Goal: Task Accomplishment & Management: Use online tool/utility

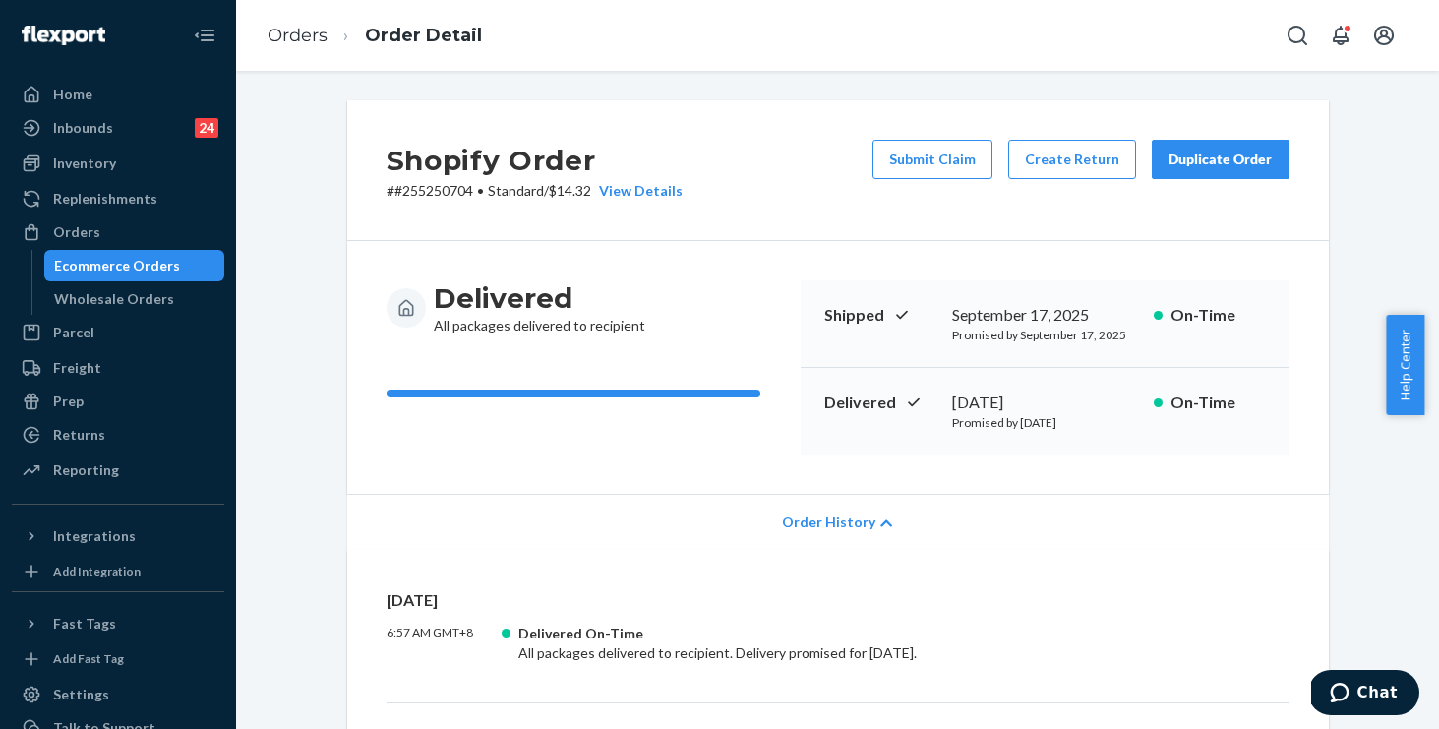
scroll to position [286, 0]
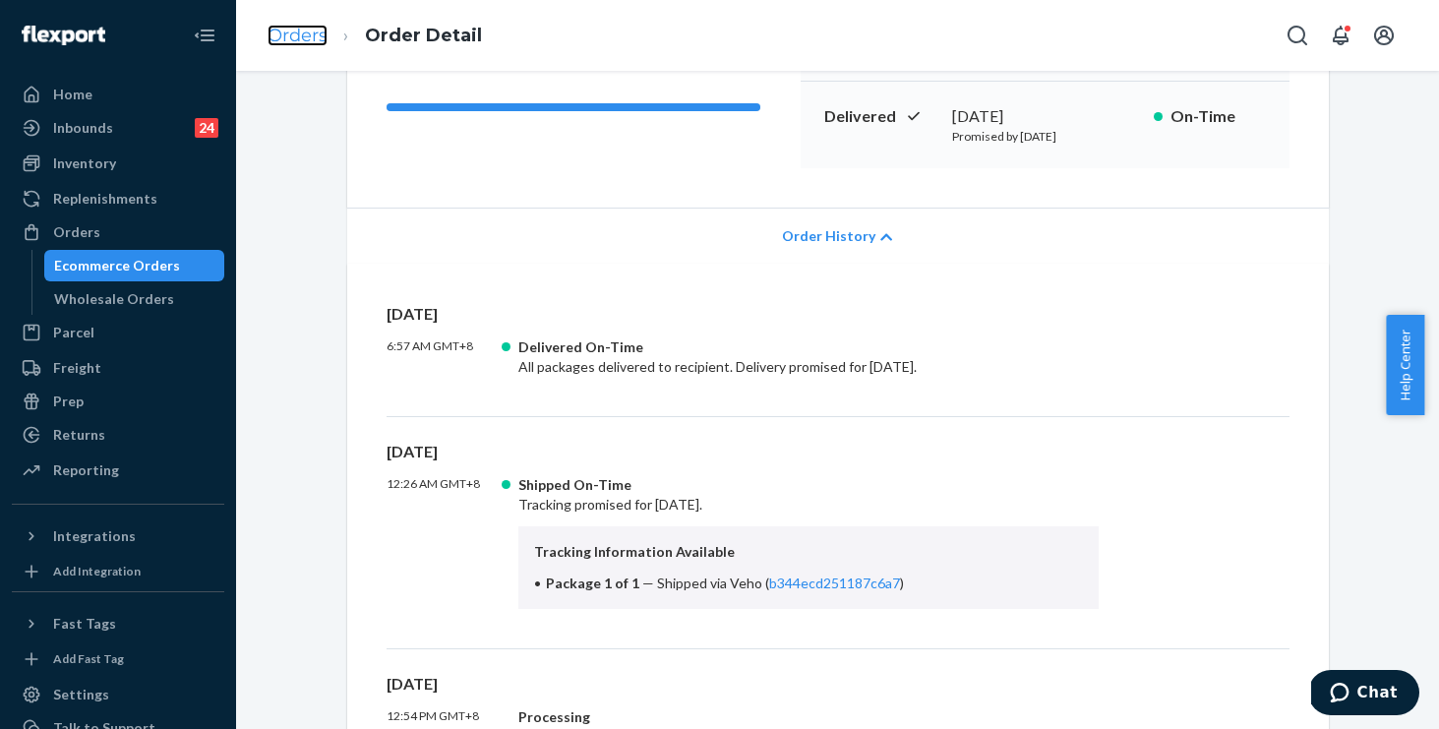
click at [299, 40] on link "Orders" at bounding box center [298, 36] width 60 height 22
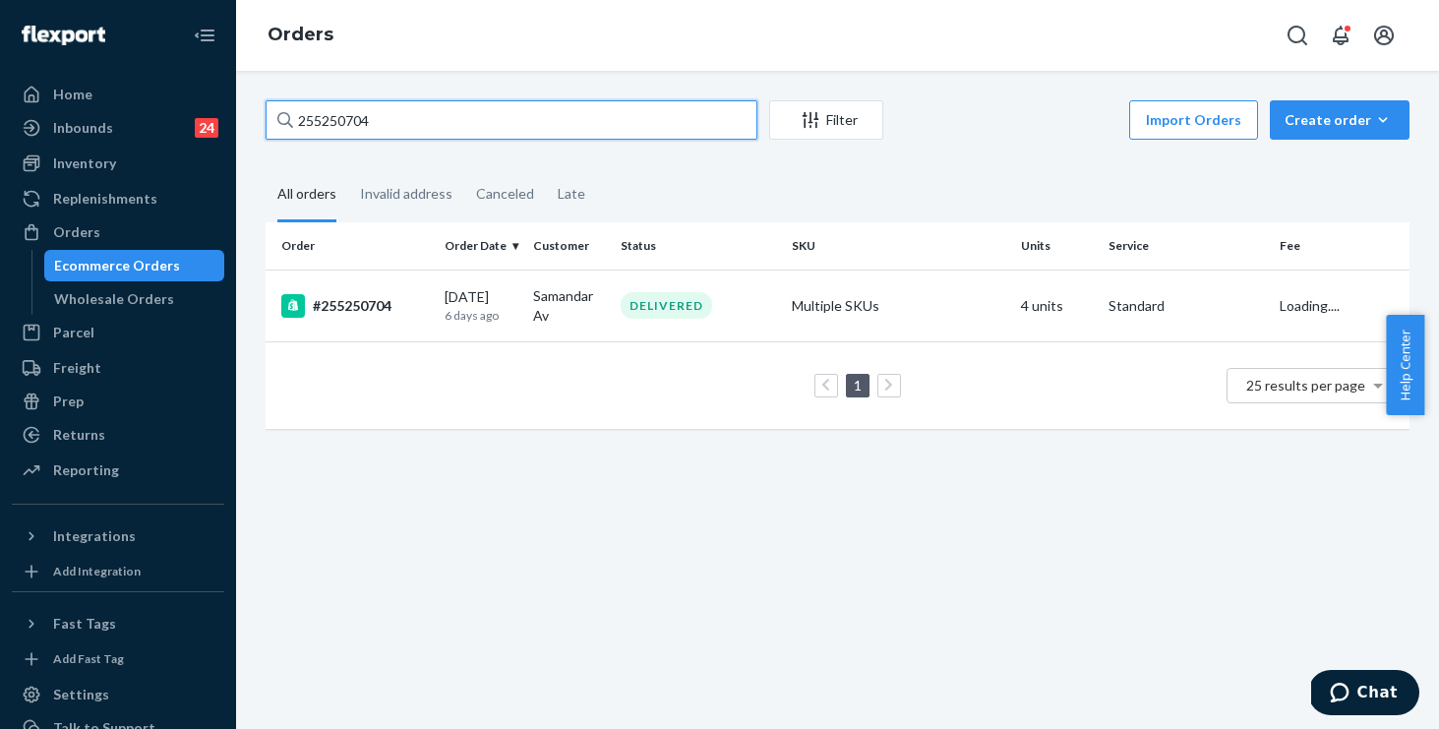
click at [477, 122] on input "255250704" at bounding box center [512, 119] width 492 height 39
drag, startPoint x: 410, startPoint y: 114, endPoint x: 172, endPoint y: 72, distance: 241.8
click at [172, 72] on div "Home Inbounds 24 Shipping Plans Problems 24 Inventory Products Replenishments O…" at bounding box center [719, 364] width 1439 height 729
paste input "12079"
type input "255212079"
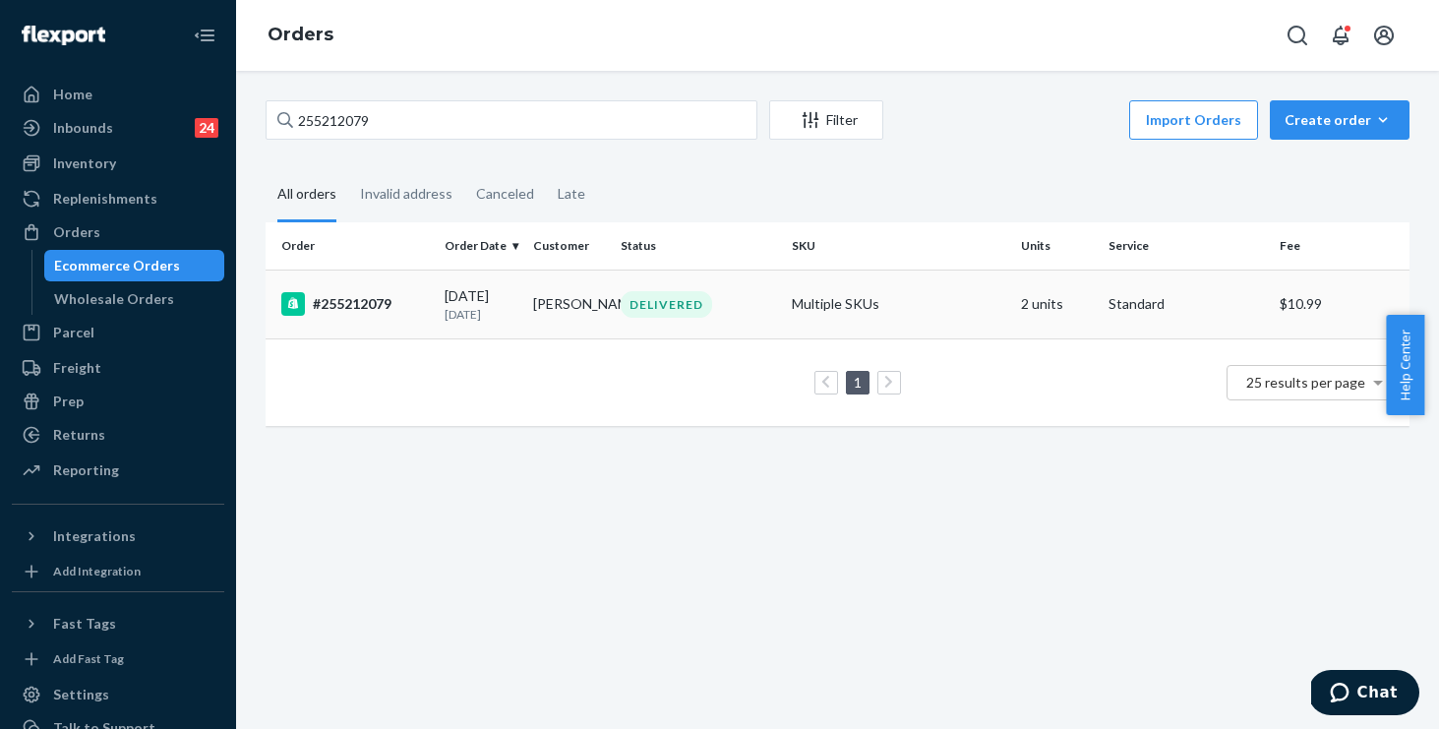
click at [746, 303] on div "DELIVERED" at bounding box center [698, 304] width 163 height 27
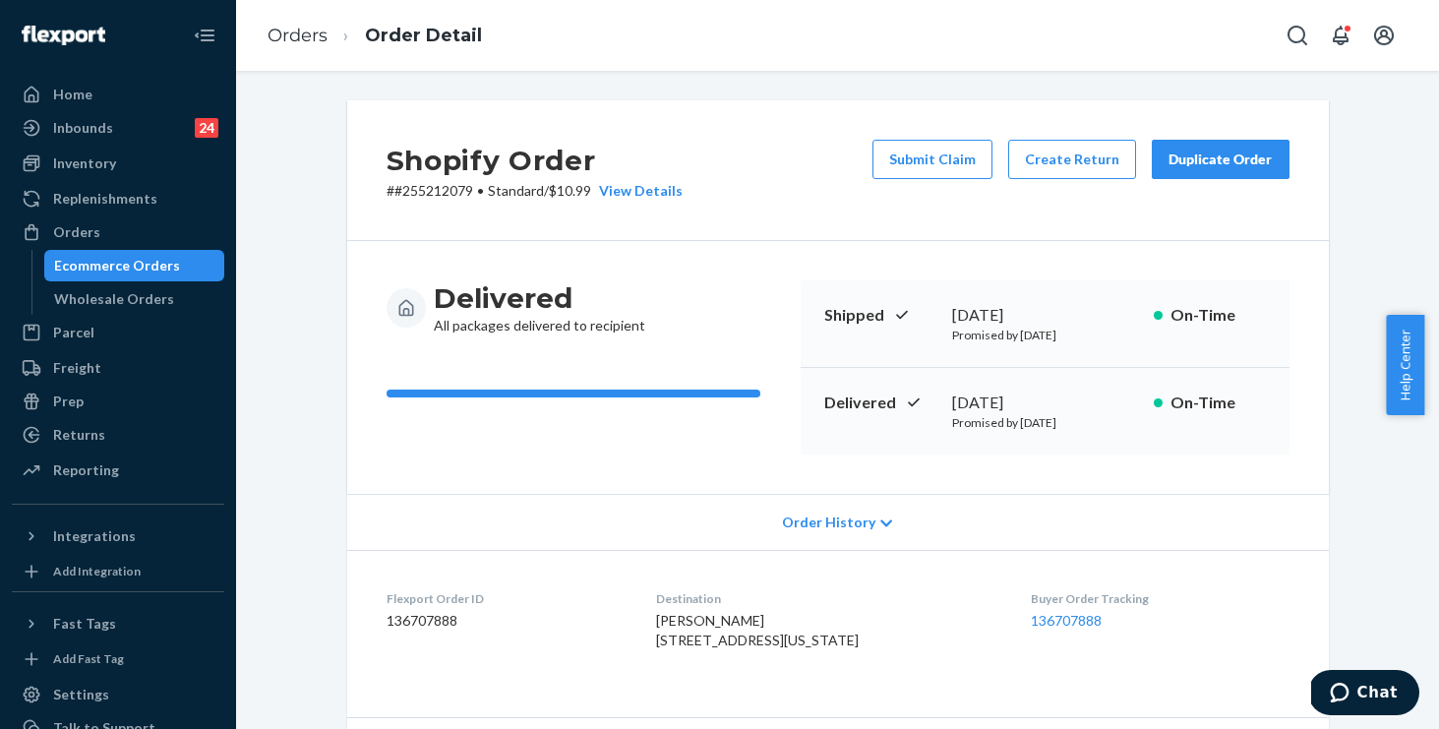
click at [829, 523] on span "Order History" at bounding box center [828, 523] width 93 height 20
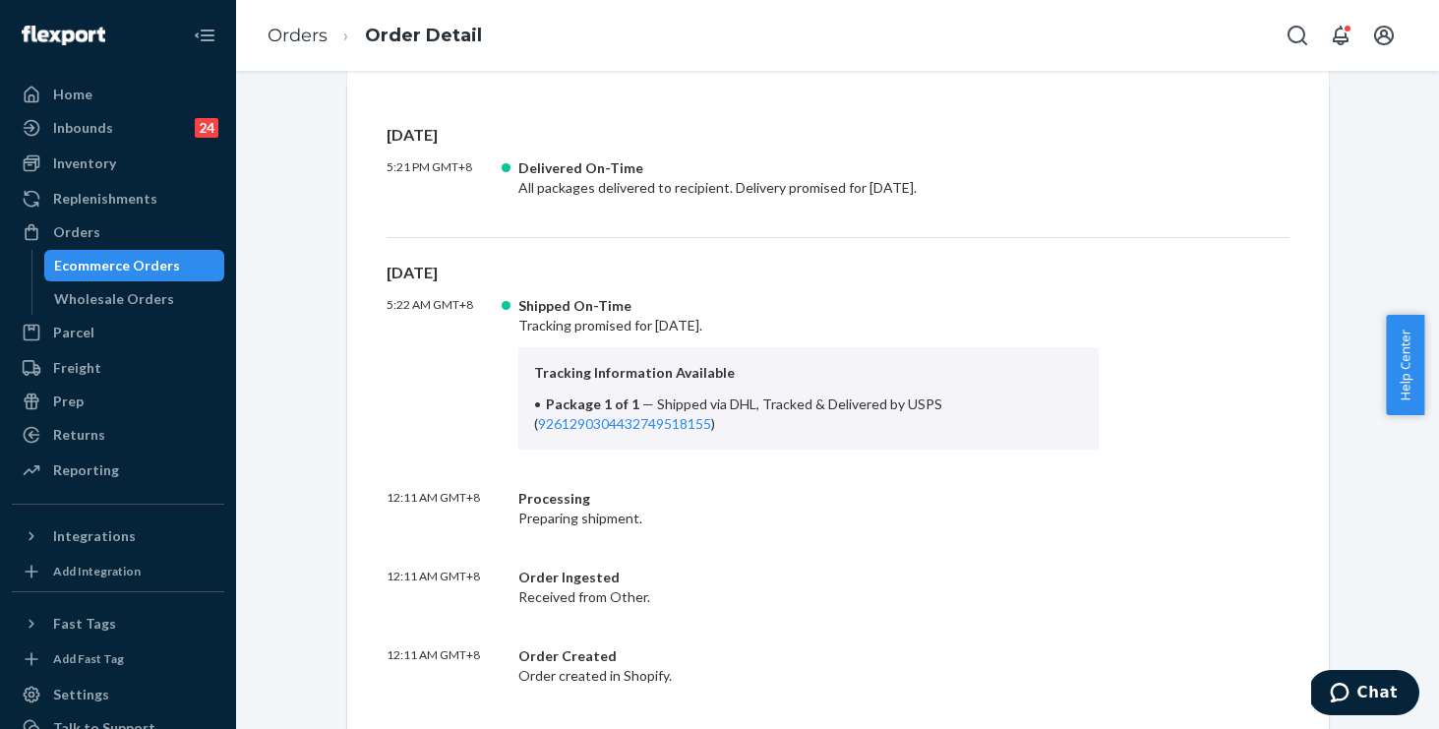
scroll to position [466, 0]
click at [624, 425] on link "9261290304432749518155" at bounding box center [624, 422] width 173 height 17
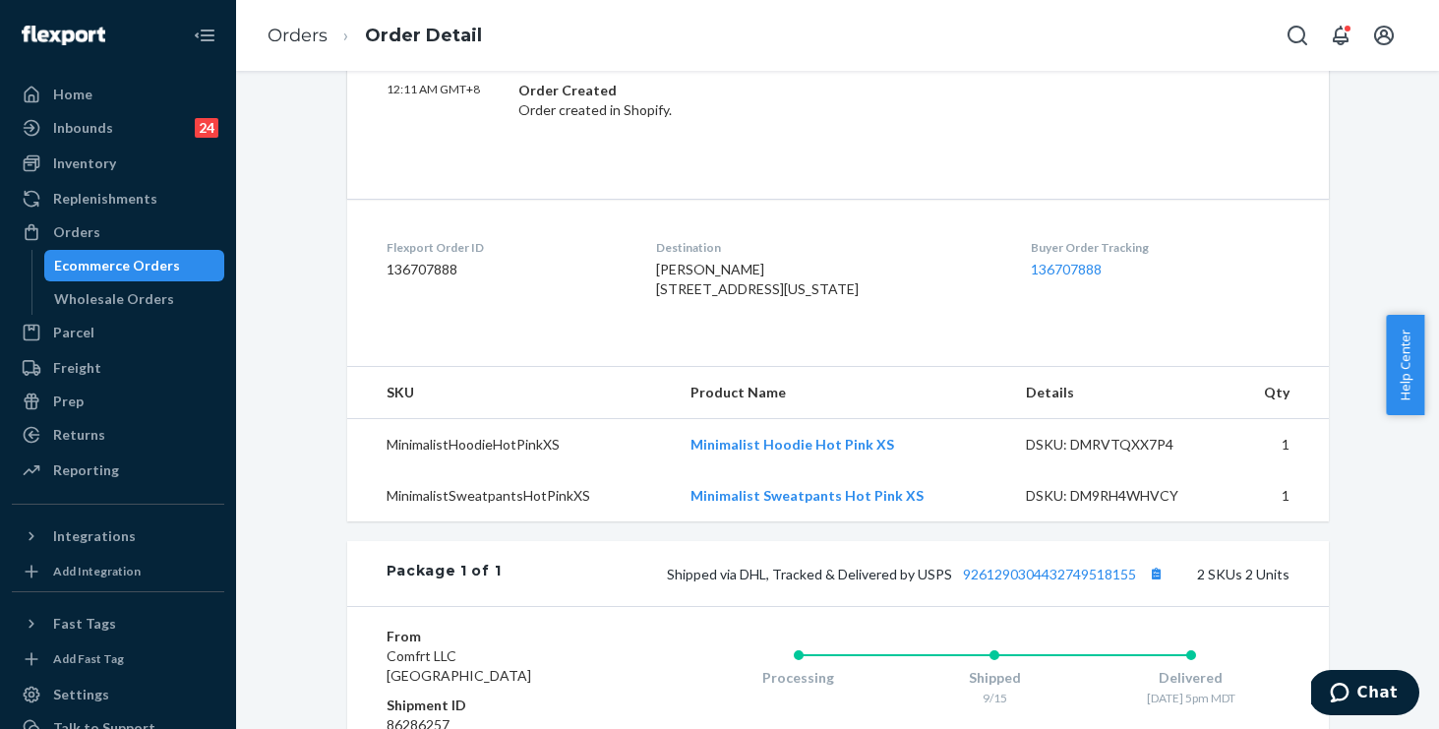
scroll to position [1031, 0]
drag, startPoint x: 659, startPoint y: 291, endPoint x: 776, endPoint y: 344, distance: 128.6
click at [776, 307] on div "Destination [PERSON_NAME] [STREET_ADDRESS][US_STATE]" at bounding box center [827, 273] width 343 height 68
copy span "[STREET_ADDRESS][US_STATE]"
click at [300, 46] on li "Orders" at bounding box center [298, 37] width 60 height 26
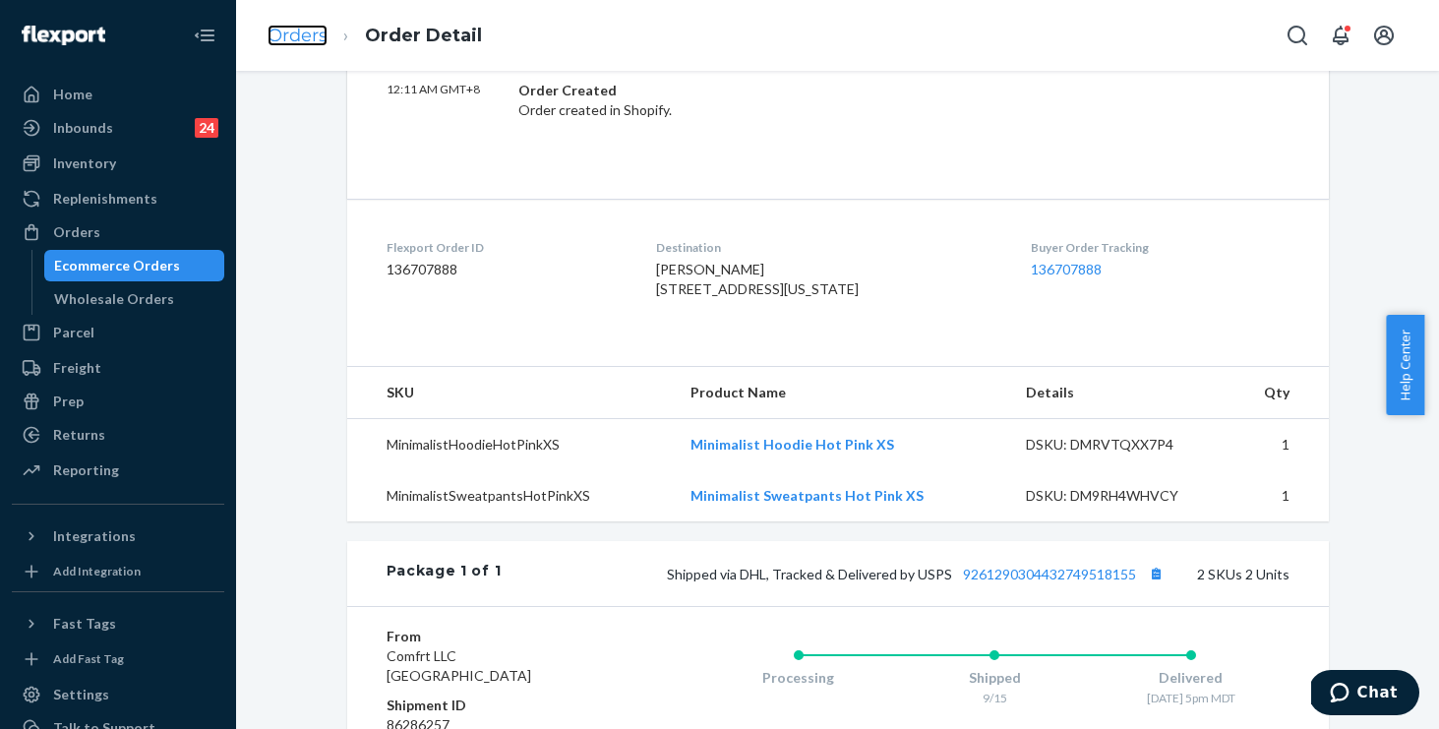
click at [303, 39] on link "Orders" at bounding box center [298, 36] width 60 height 22
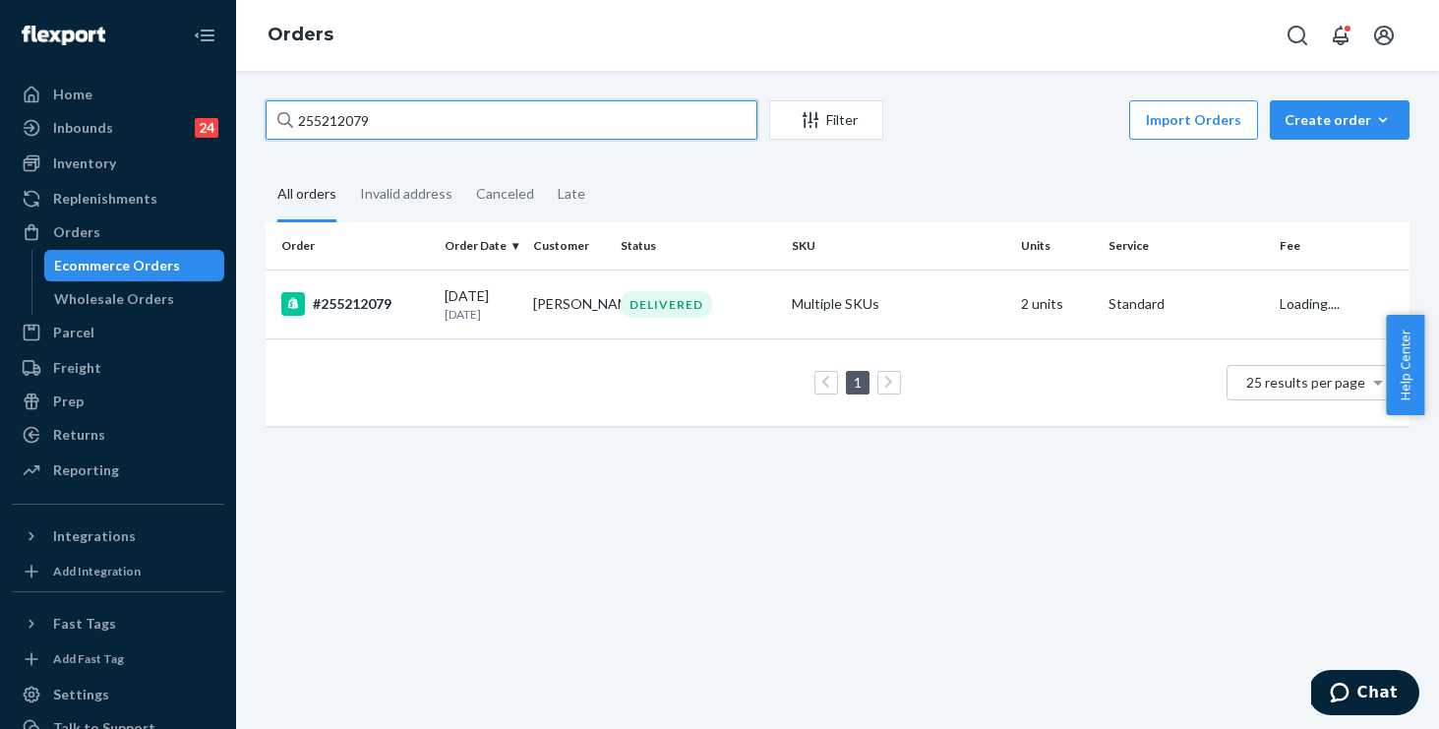
click at [481, 114] on input "255212079" at bounding box center [512, 119] width 492 height 39
drag, startPoint x: 465, startPoint y: 116, endPoint x: 169, endPoint y: 72, distance: 299.4
click at [169, 72] on div "Home Inbounds 24 Shipping Plans Problems 24 Inventory Products Replenishments O…" at bounding box center [719, 364] width 1439 height 729
paste input "4301411"
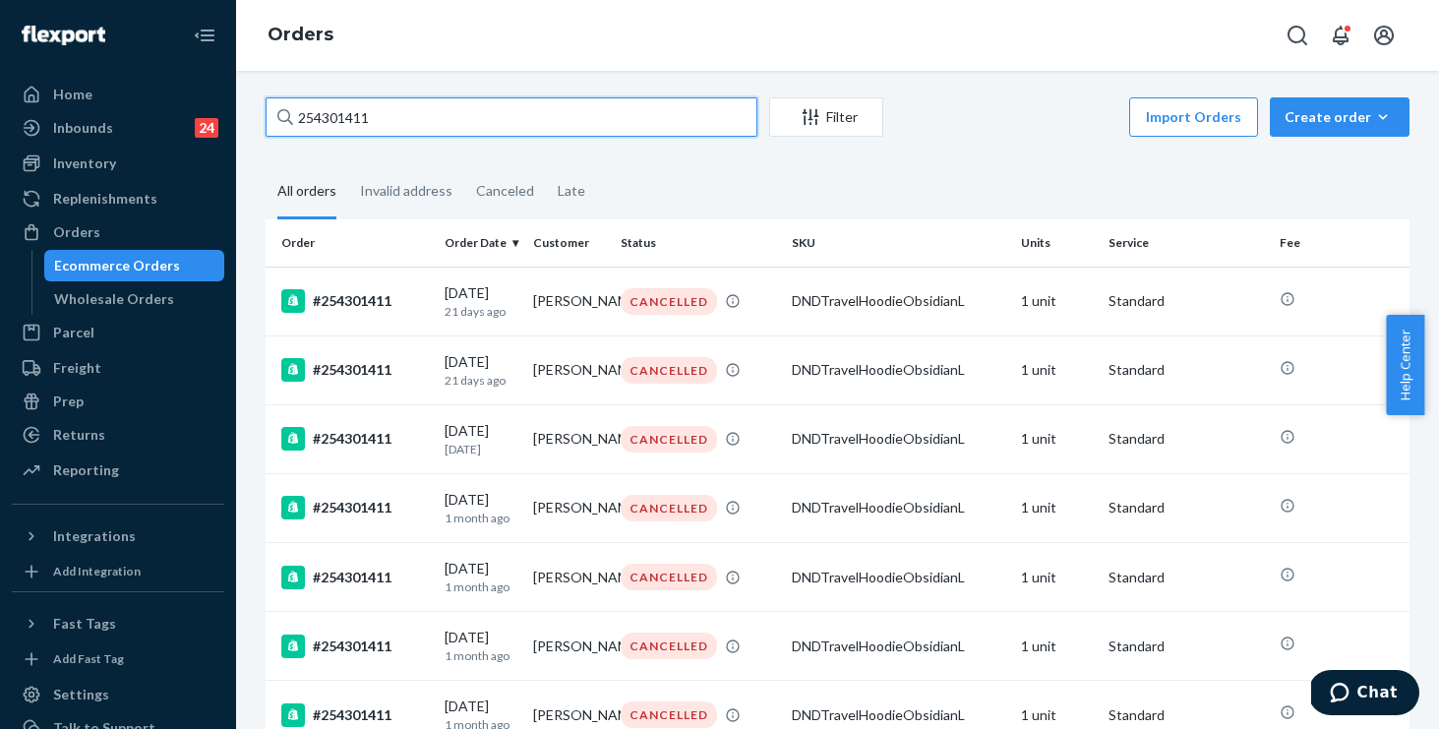
scroll to position [4, 0]
click at [426, 108] on input "254301411" at bounding box center [512, 115] width 492 height 39
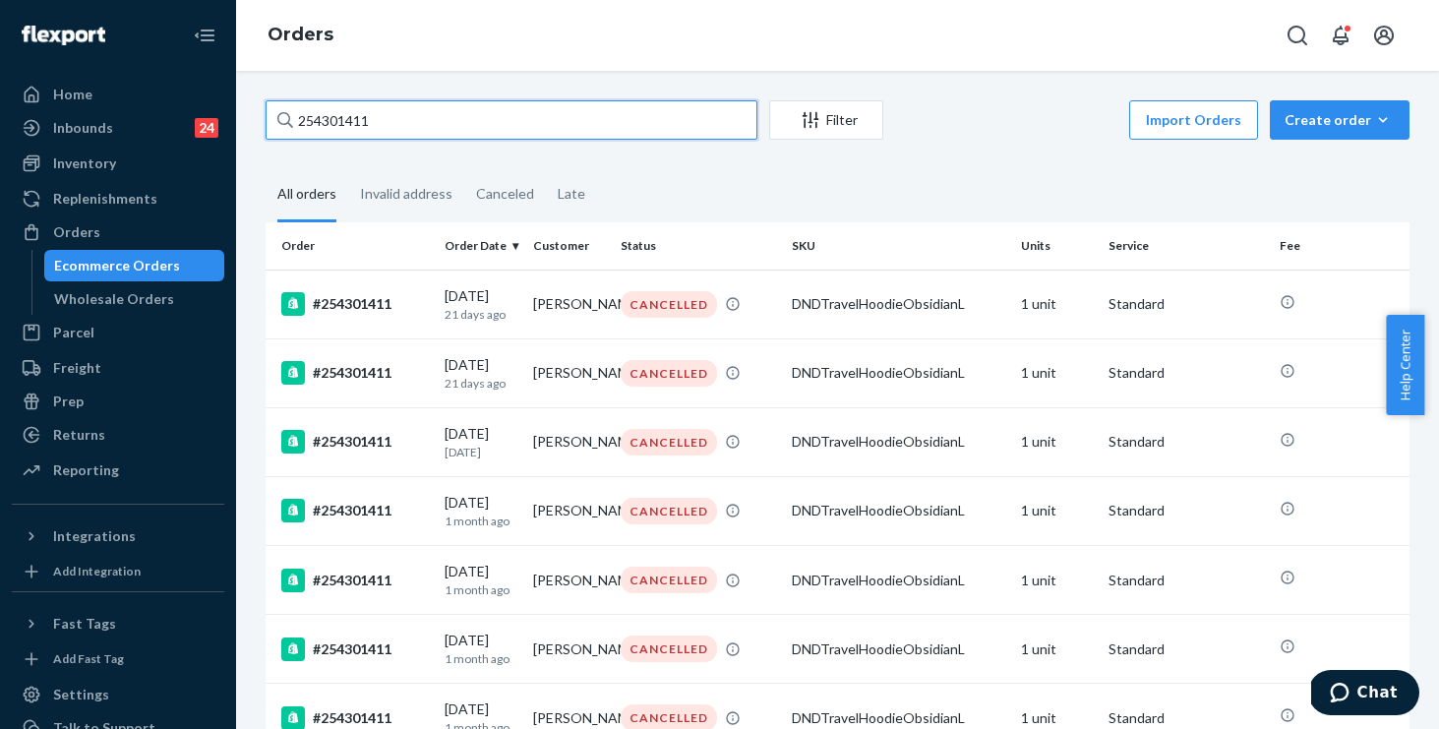
drag, startPoint x: 438, startPoint y: 126, endPoint x: 0, endPoint y: 28, distance: 448.7
click at [0, 28] on div "Home Inbounds 24 Shipping Plans Problems 24 Inventory Products Replenishments O…" at bounding box center [719, 364] width 1439 height 729
paste input "5160130"
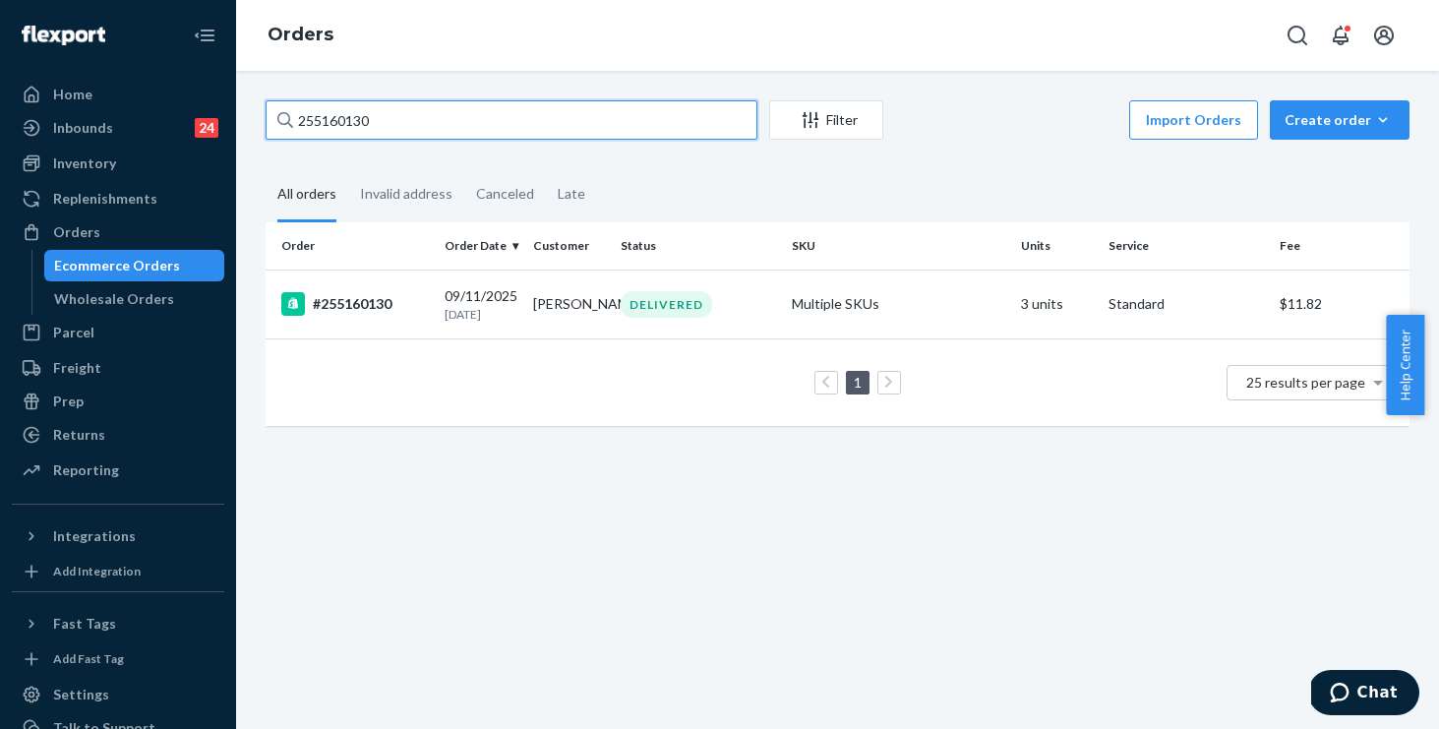
type input "255160130"
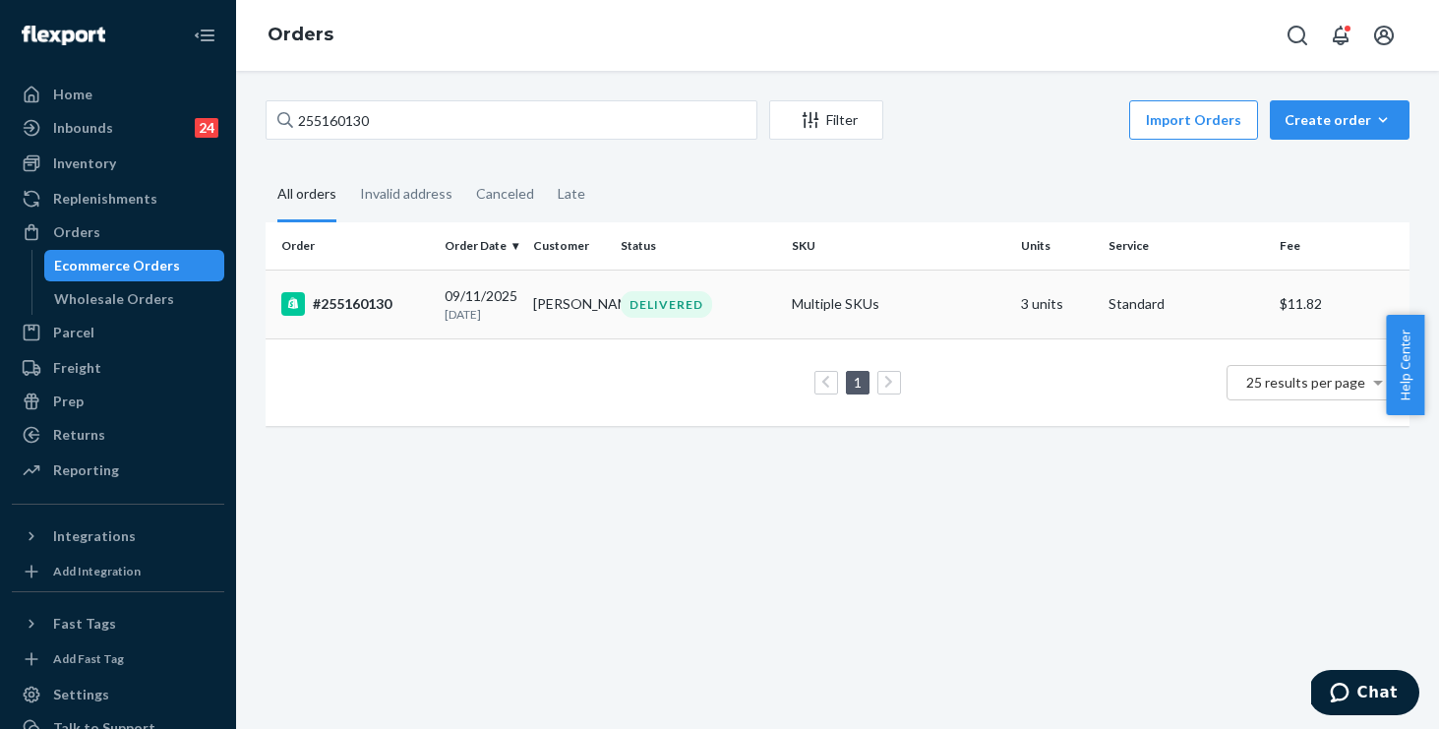
click at [419, 303] on div "#255160130" at bounding box center [355, 304] width 148 height 24
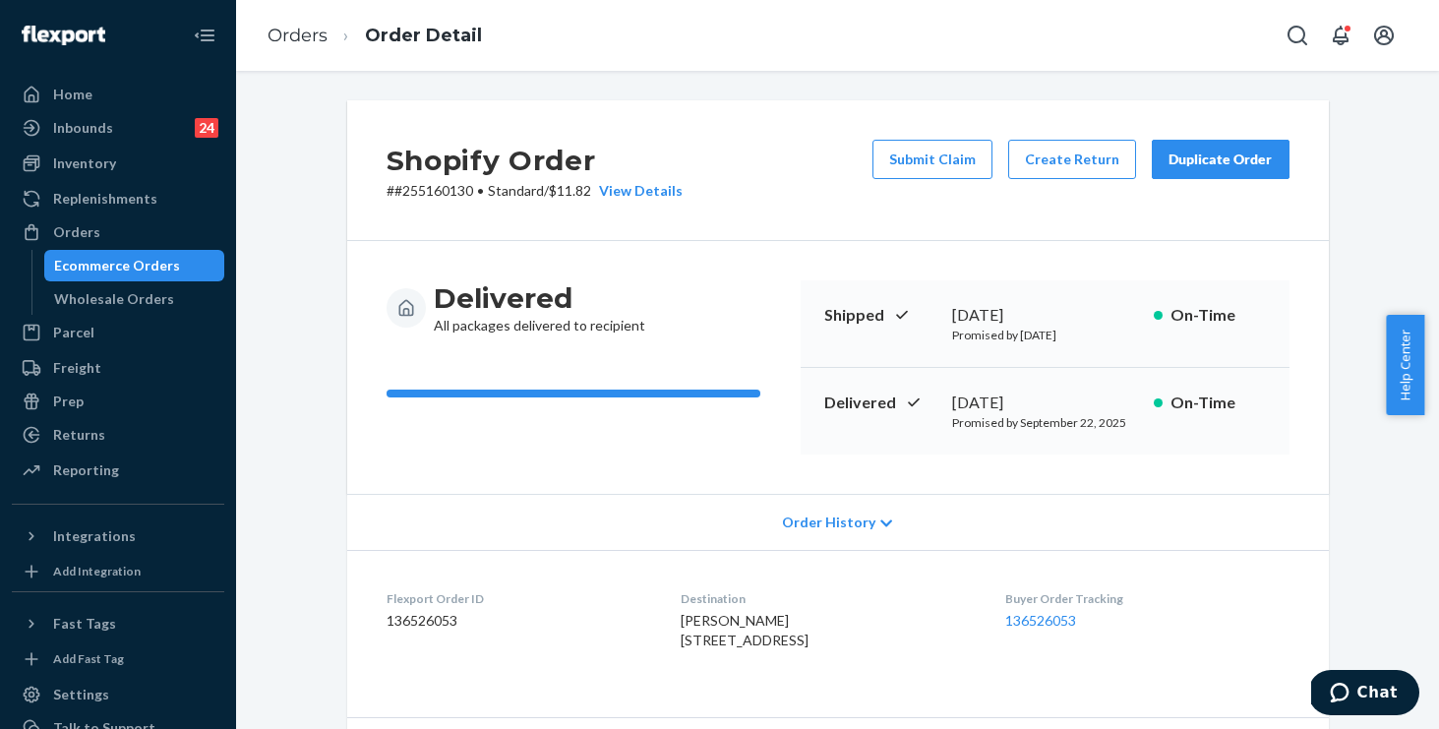
click at [821, 519] on span "Order History" at bounding box center [828, 523] width 93 height 20
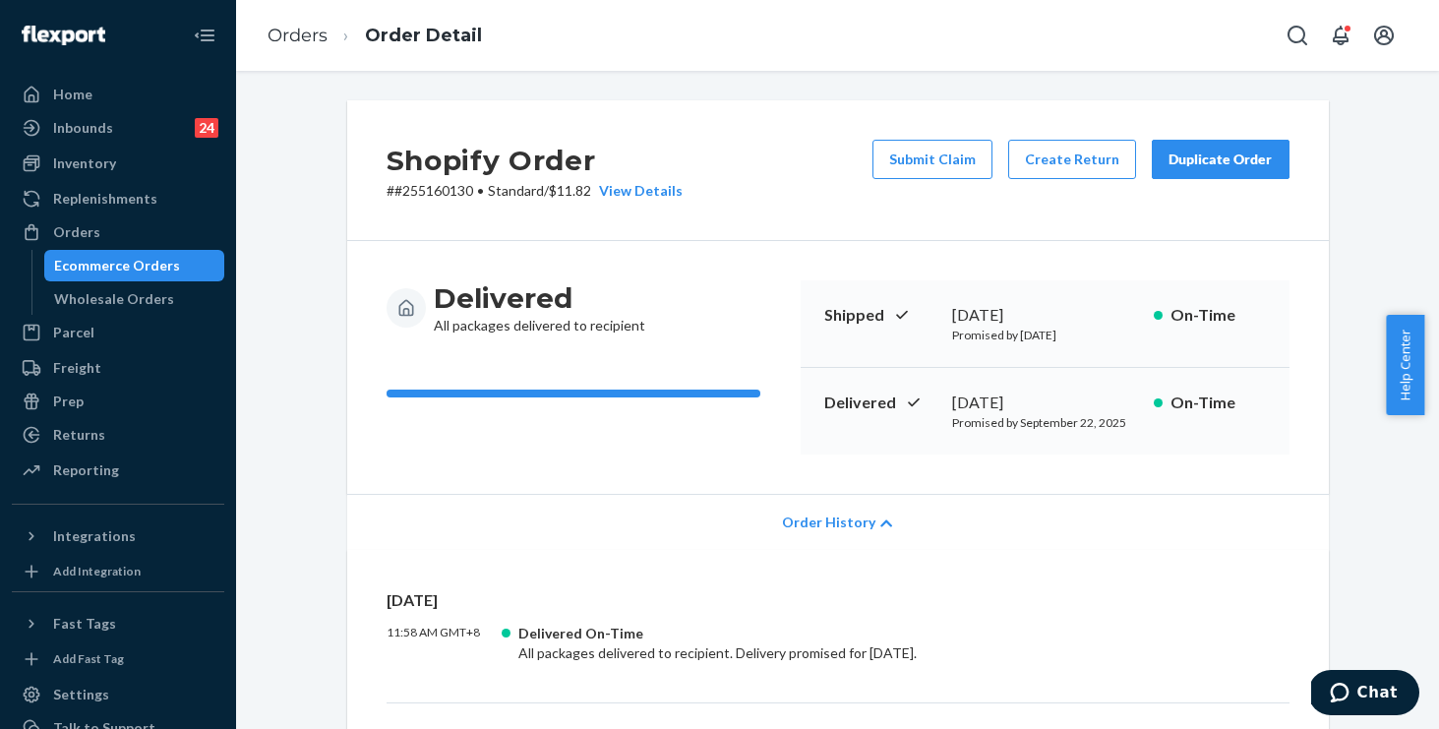
scroll to position [264, 0]
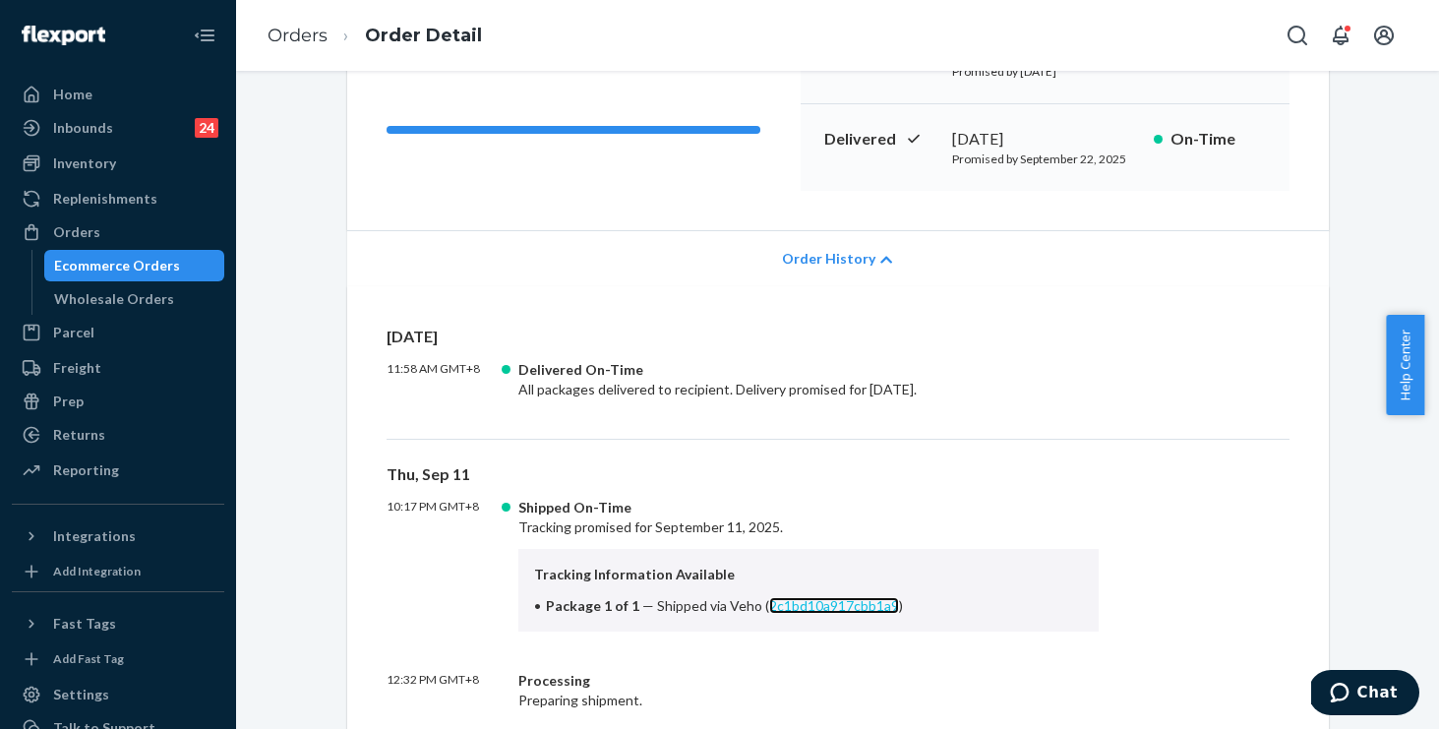
click at [817, 599] on link "2c1bd10a917cbb1a9" at bounding box center [834, 605] width 130 height 17
click at [311, 28] on link "Orders" at bounding box center [298, 36] width 60 height 22
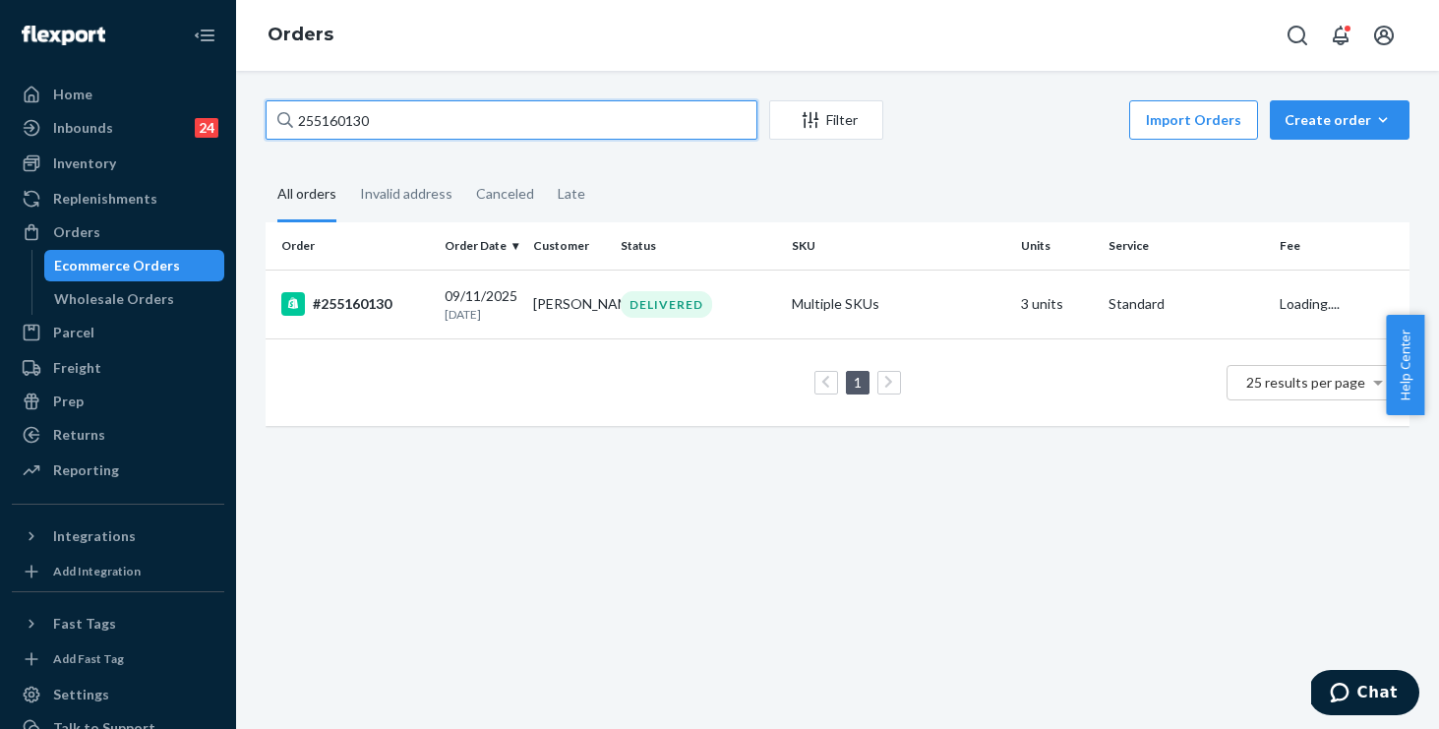
click at [457, 112] on input "255160130" at bounding box center [512, 119] width 492 height 39
drag, startPoint x: 461, startPoint y: 119, endPoint x: 240, endPoint y: 87, distance: 223.7
click at [240, 87] on div "255160130 Filter Import Orders Create order Ecommerce order Removal order All o…" at bounding box center [837, 400] width 1203 height 658
paste input "44318"
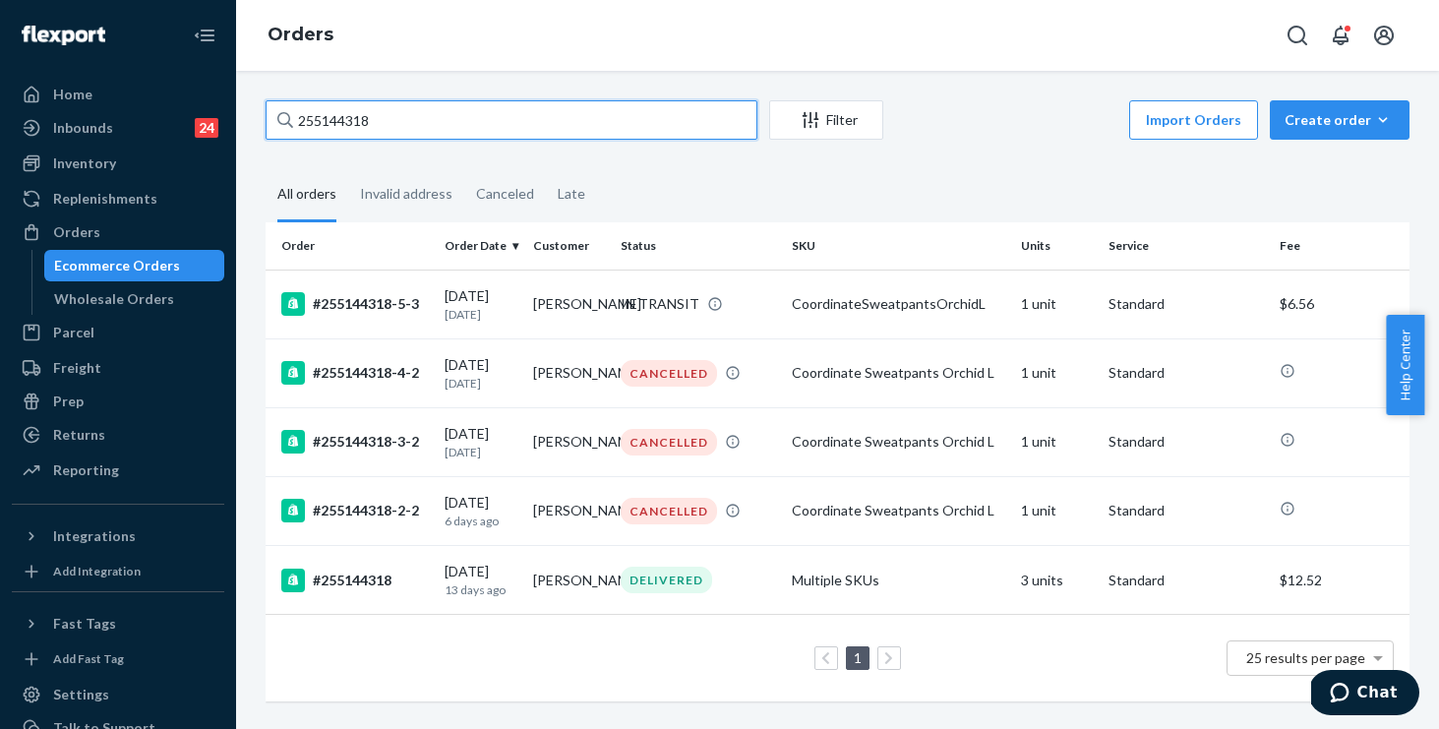
type input "255144318"
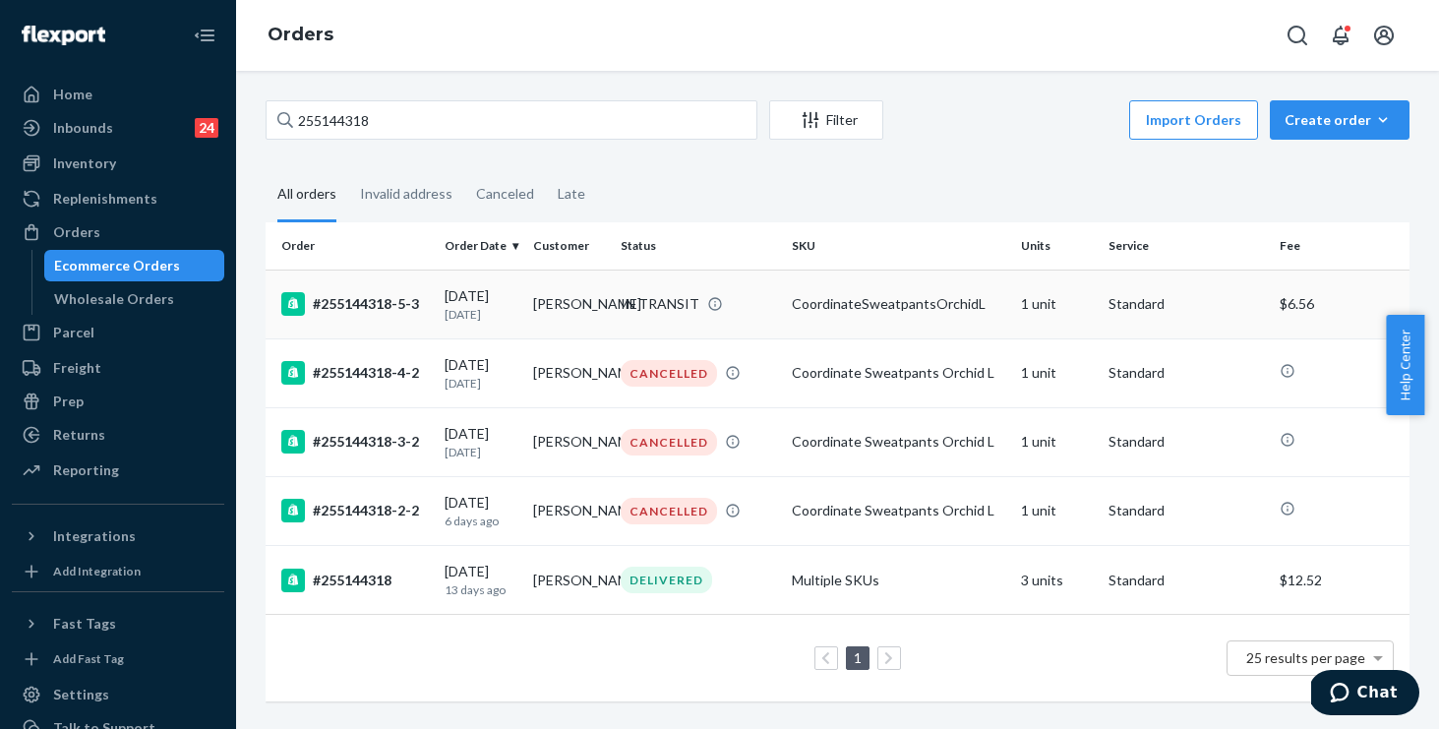
click at [833, 327] on td "CoordinateSweatpantsOrchidL" at bounding box center [898, 304] width 229 height 69
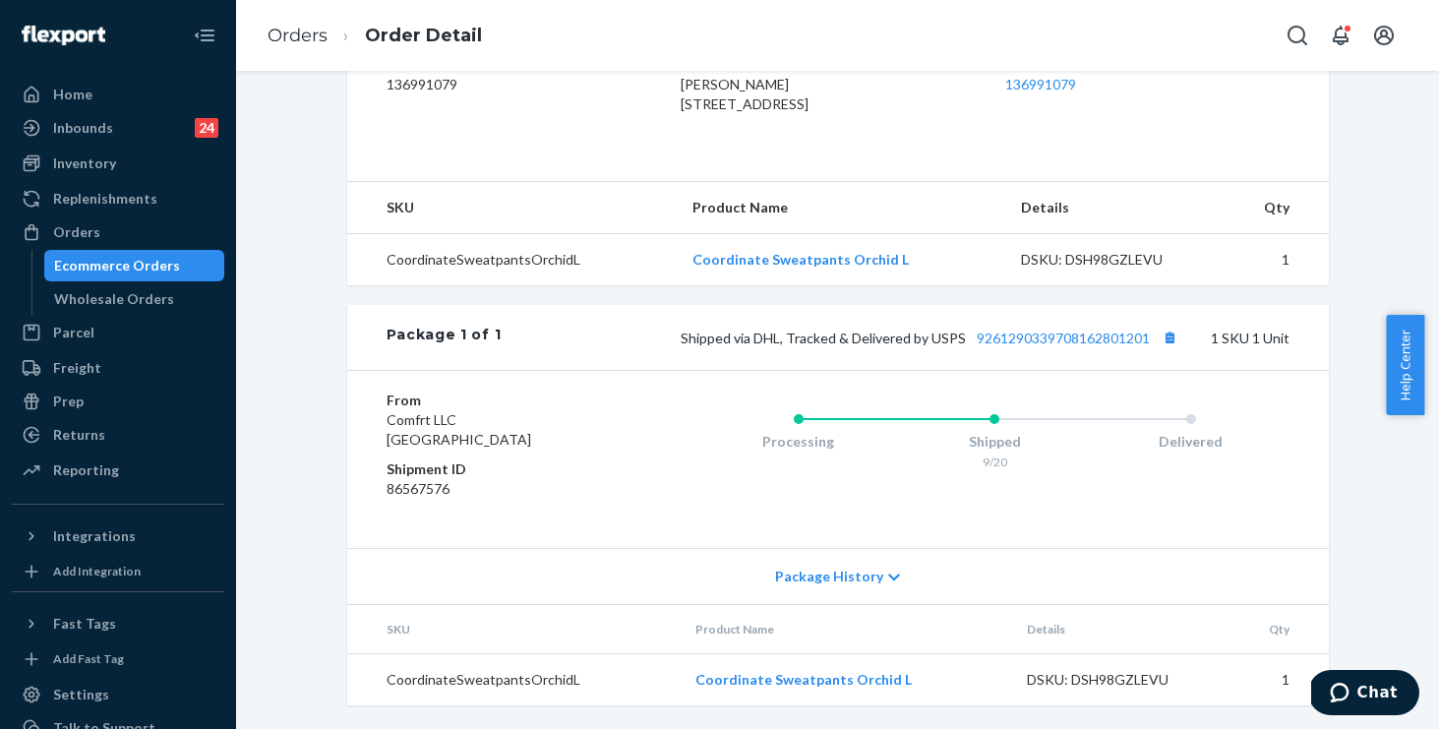
scroll to position [523, 0]
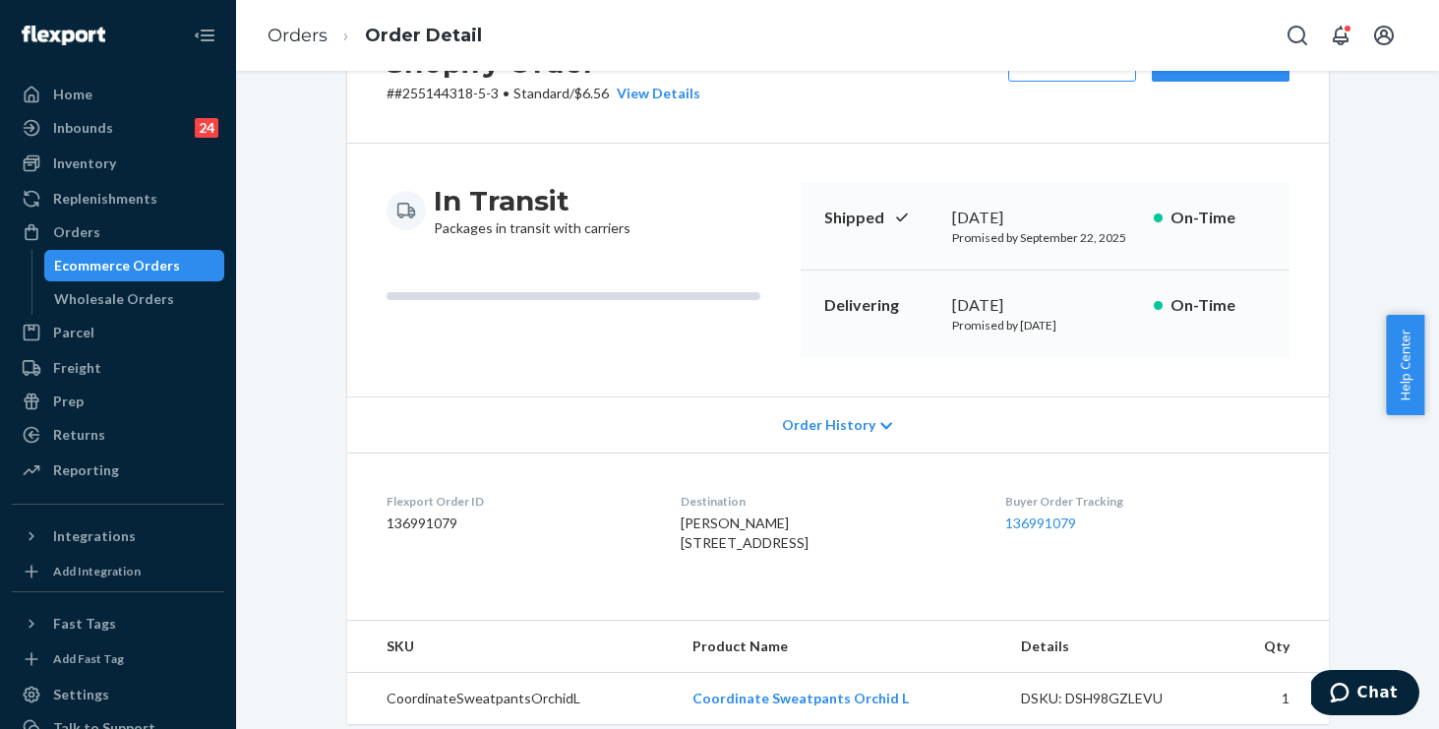
click at [832, 415] on span "Order History" at bounding box center [828, 425] width 93 height 20
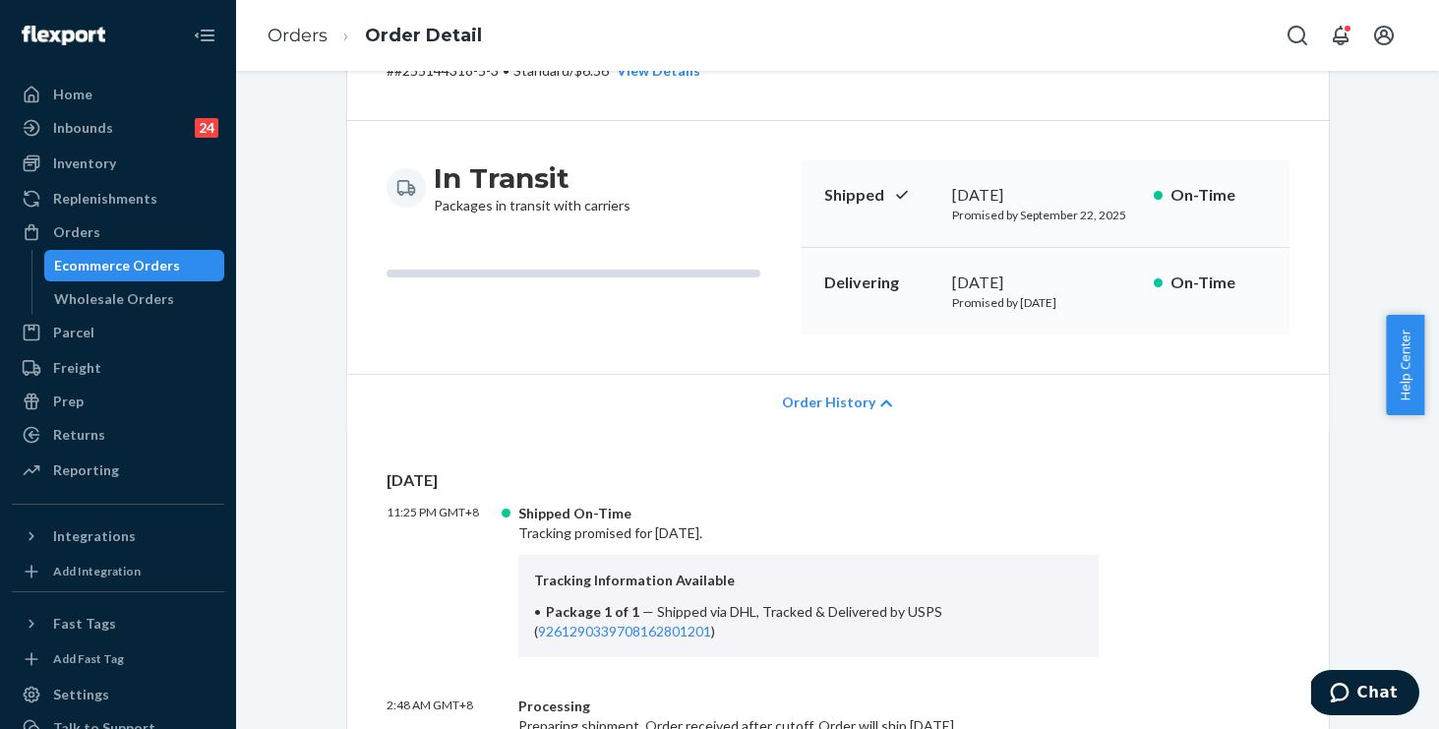
scroll to position [156, 0]
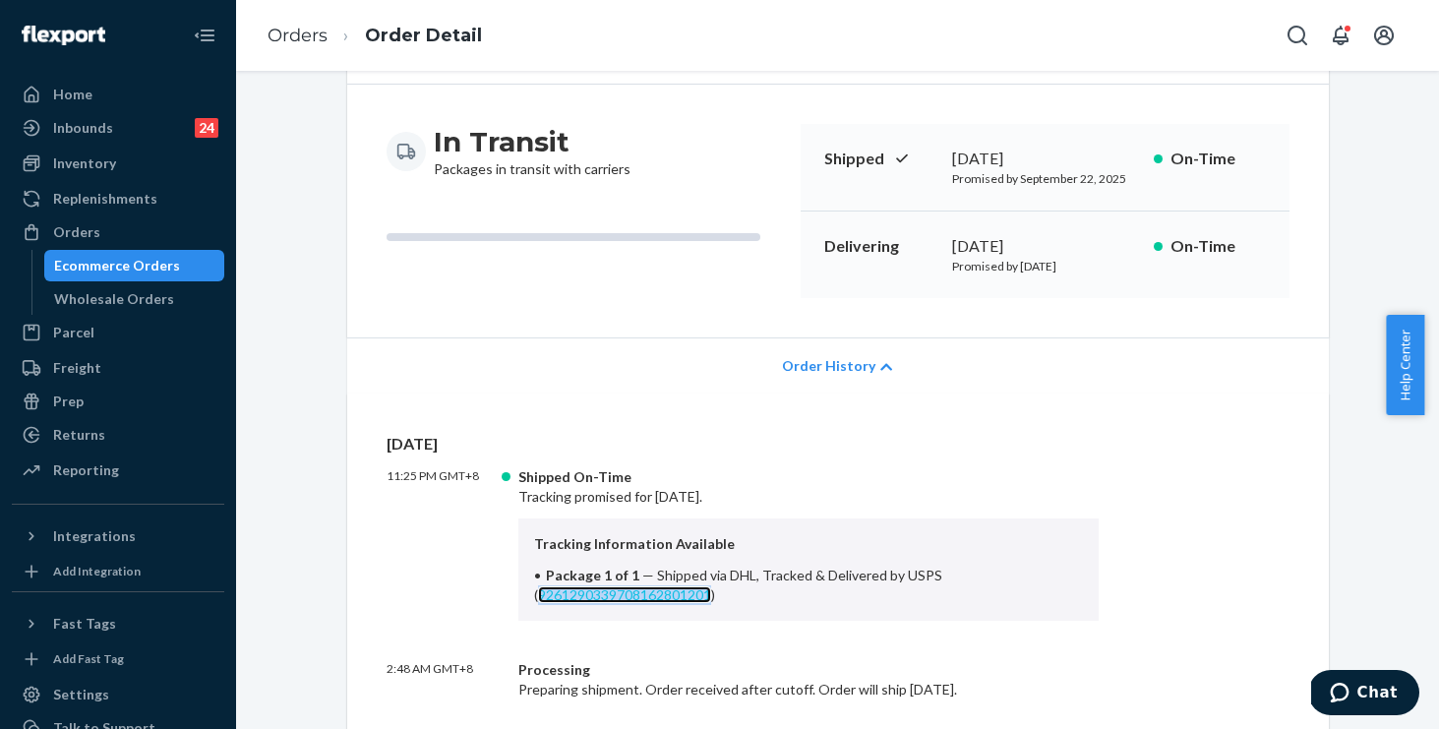
copy link "9261290339708162801201"
click at [293, 43] on link "Orders" at bounding box center [298, 36] width 60 height 22
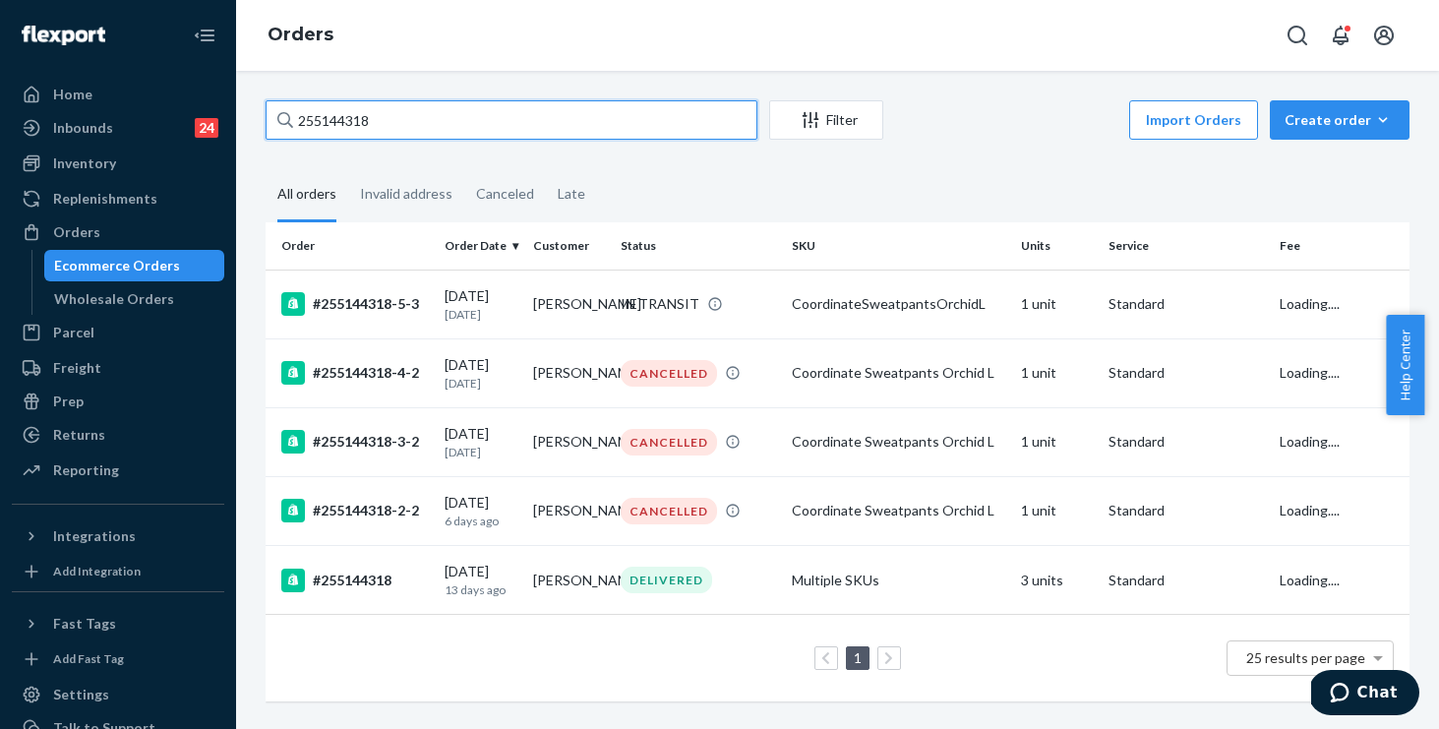
click at [424, 119] on input "255144318" at bounding box center [512, 119] width 492 height 39
drag, startPoint x: 424, startPoint y: 119, endPoint x: 153, endPoint y: 63, distance: 277.3
click at [153, 63] on div "Home Inbounds 24 Shipping Plans Problems 24 Inventory Products Replenishments O…" at bounding box center [719, 364] width 1439 height 729
paste input "226507"
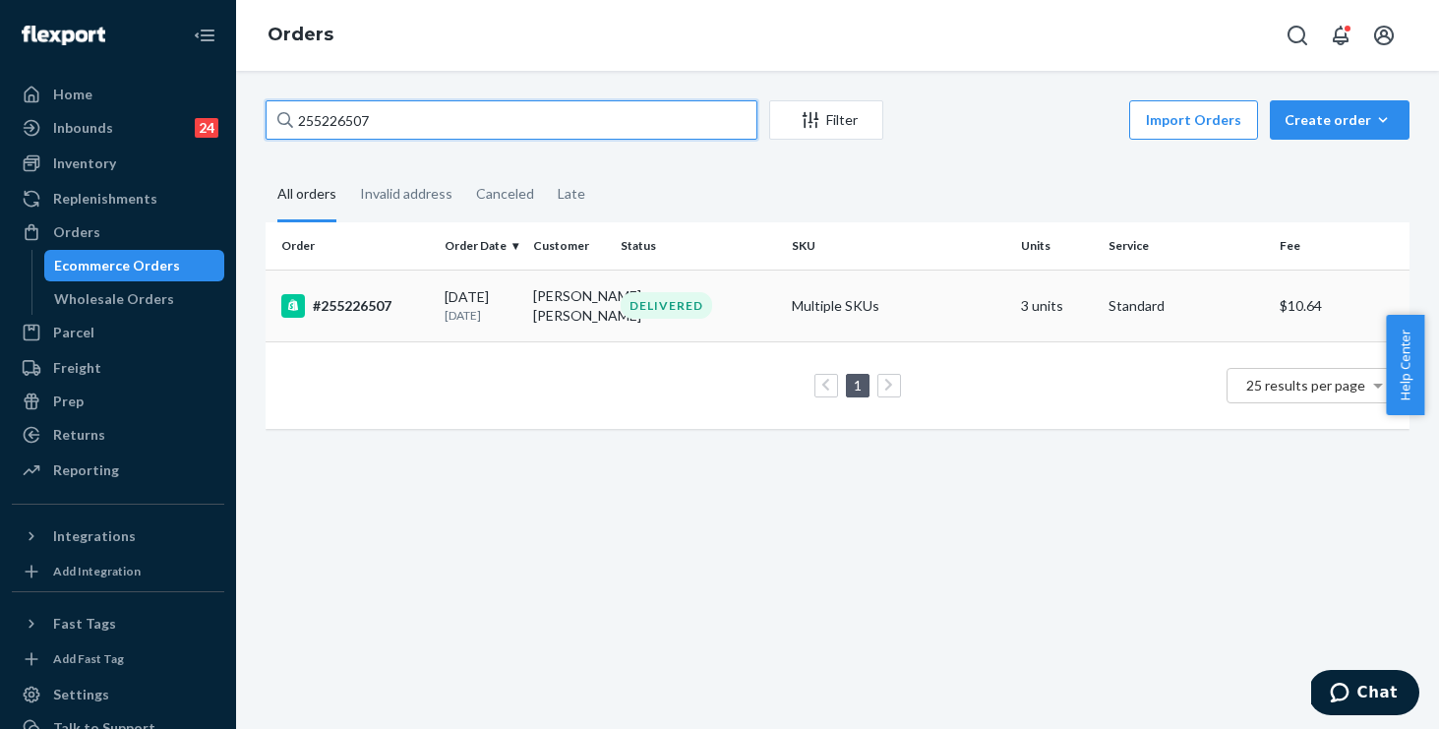
type input "255226507"
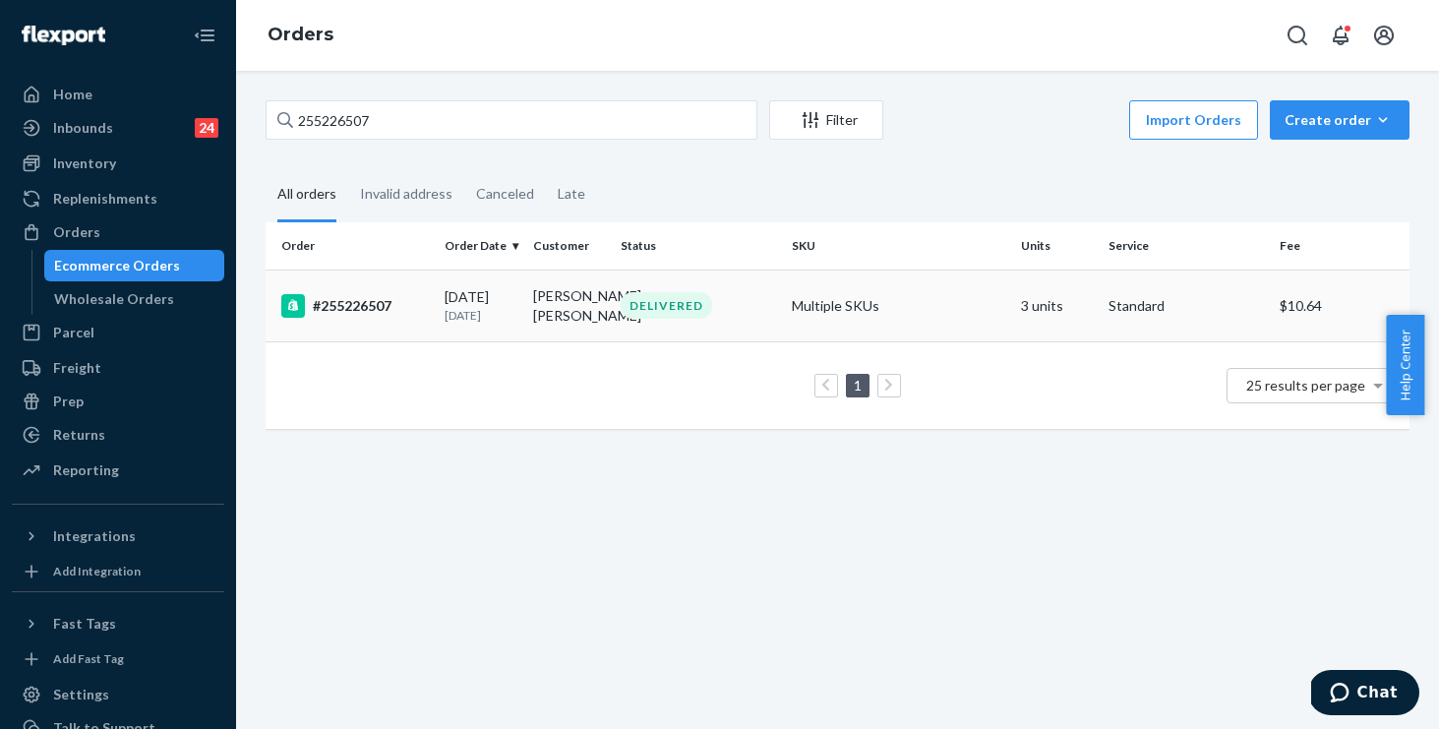
click at [411, 306] on div "#255226507" at bounding box center [355, 306] width 148 height 24
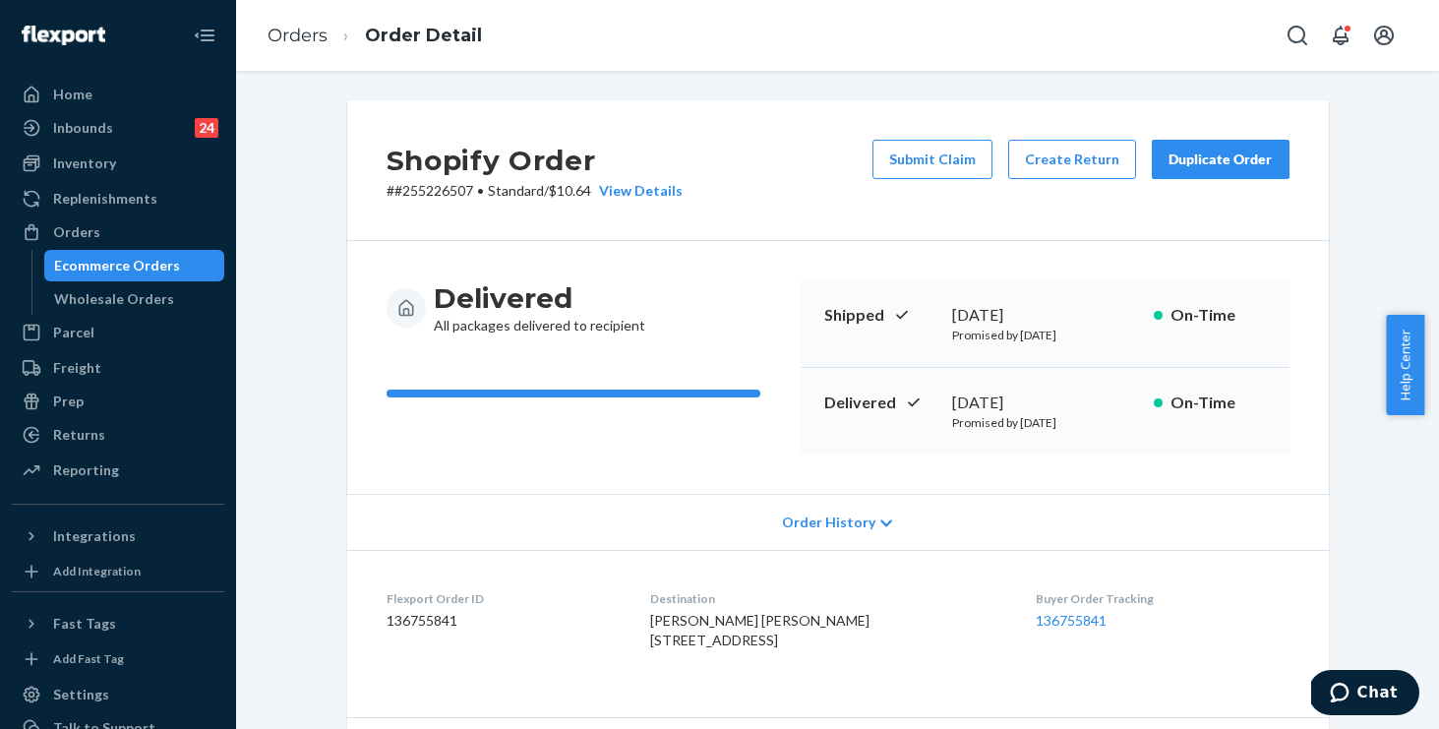
click at [808, 522] on span "Order History" at bounding box center [828, 523] width 93 height 20
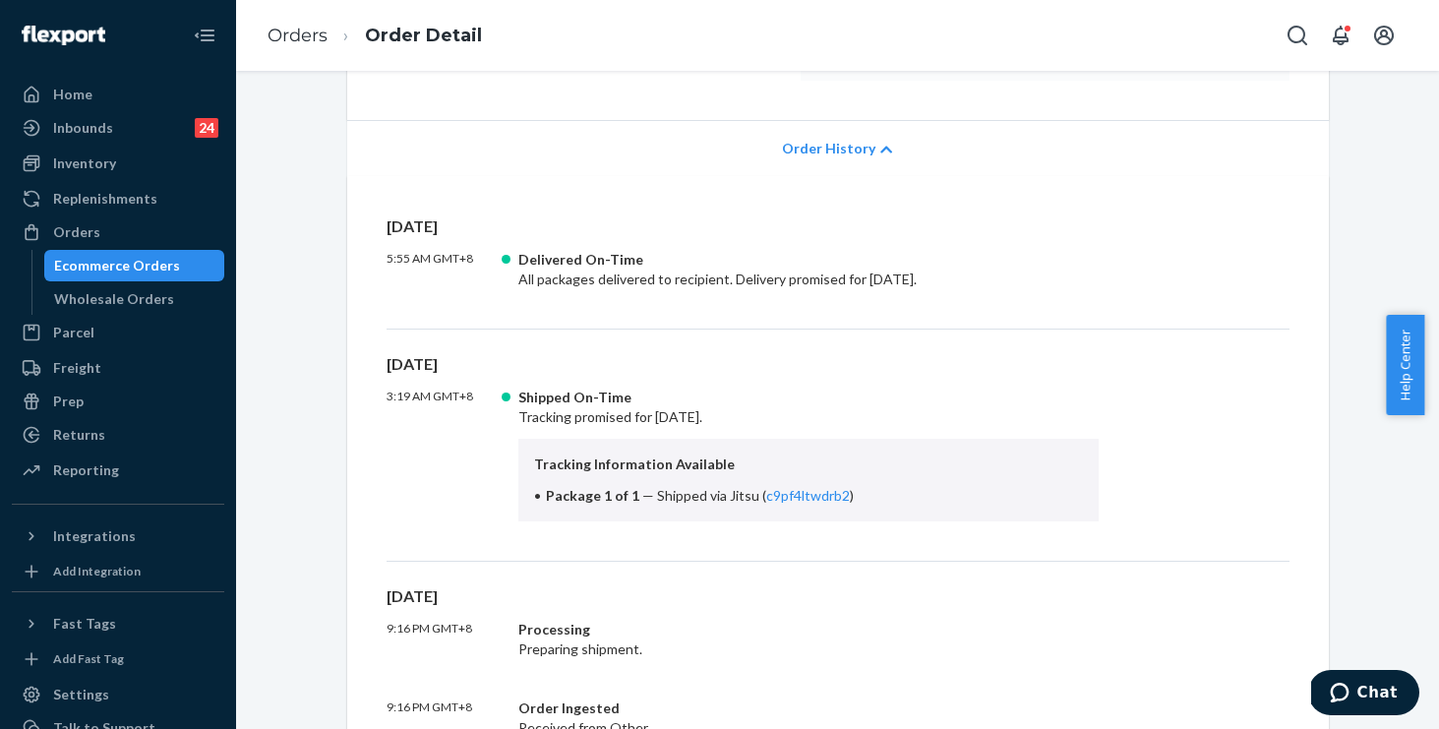
scroll to position [476, 0]
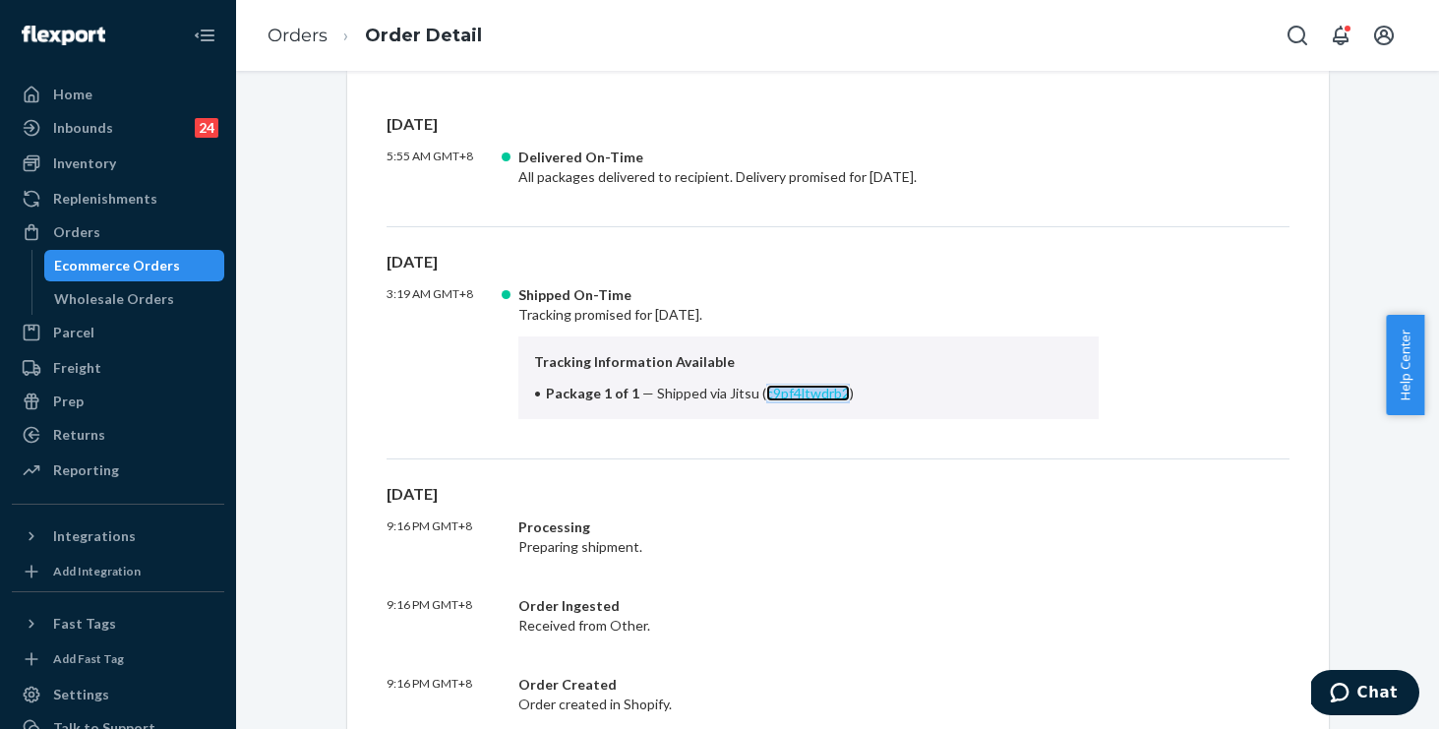
copy link "c9pf4ltwdrb2"
click at [278, 29] on link "Orders" at bounding box center [298, 36] width 60 height 22
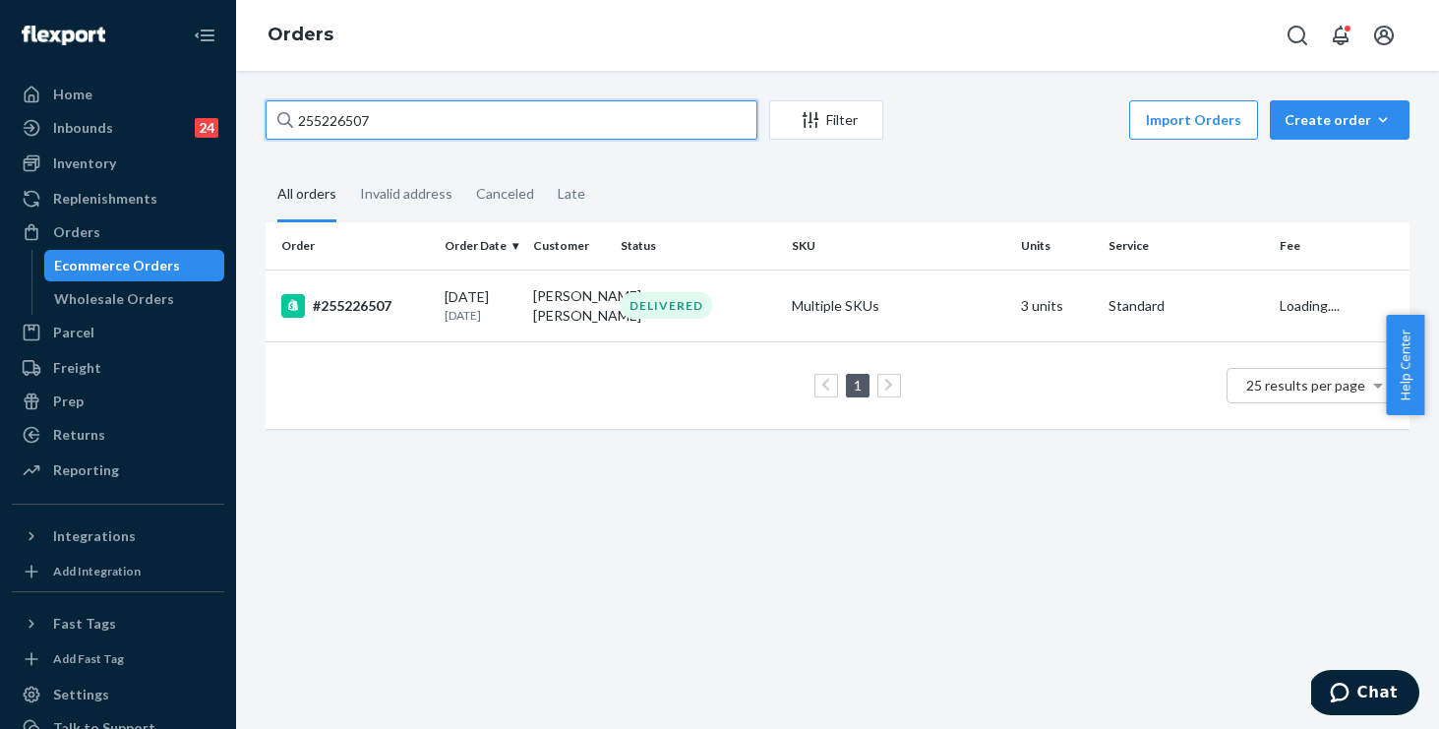
click at [468, 125] on input "255226507" at bounding box center [512, 119] width 492 height 39
drag, startPoint x: 473, startPoint y: 123, endPoint x: 63, endPoint y: 48, distance: 417.0
click at [64, 49] on div "Home Inbounds 24 Shipping Plans Problems 24 Inventory Products Replenishments O…" at bounding box center [719, 364] width 1439 height 729
paste input "58261"
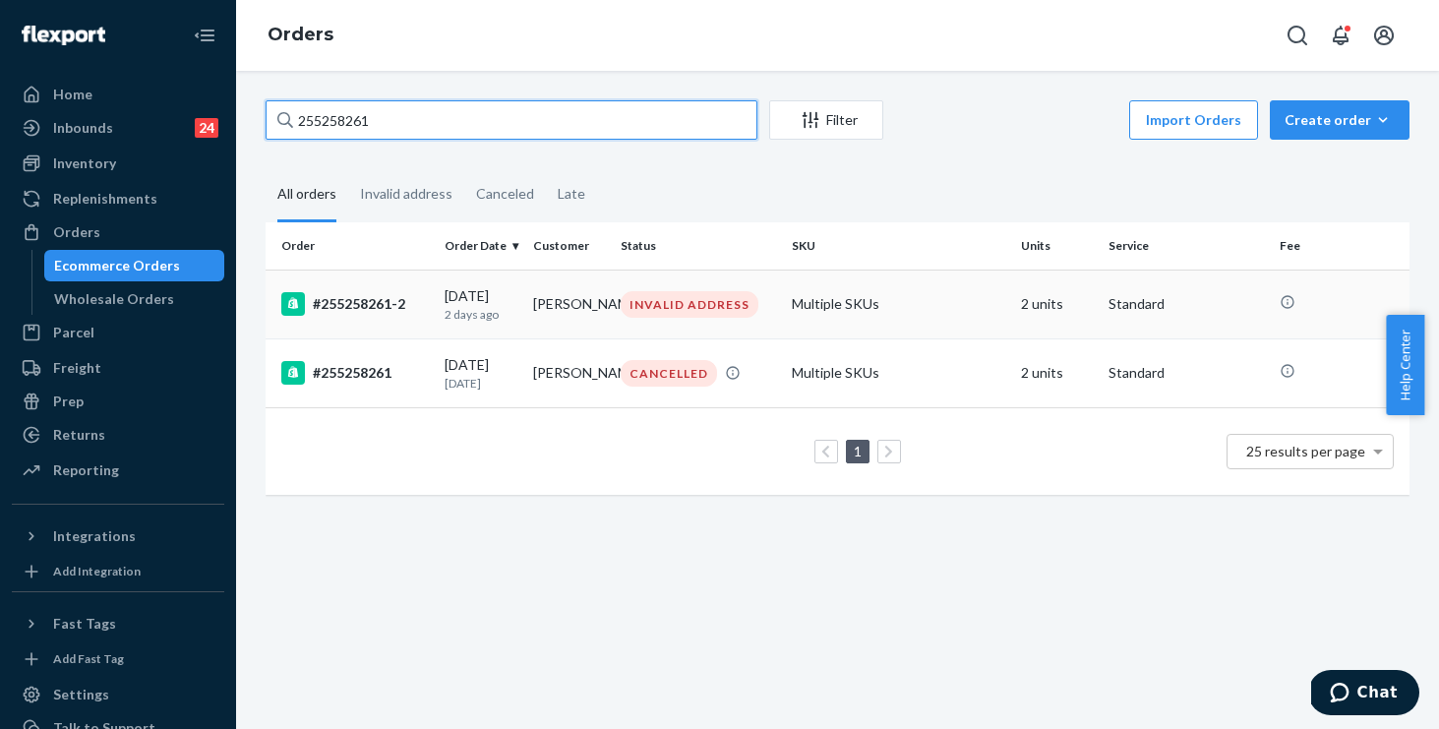
type input "255258261"
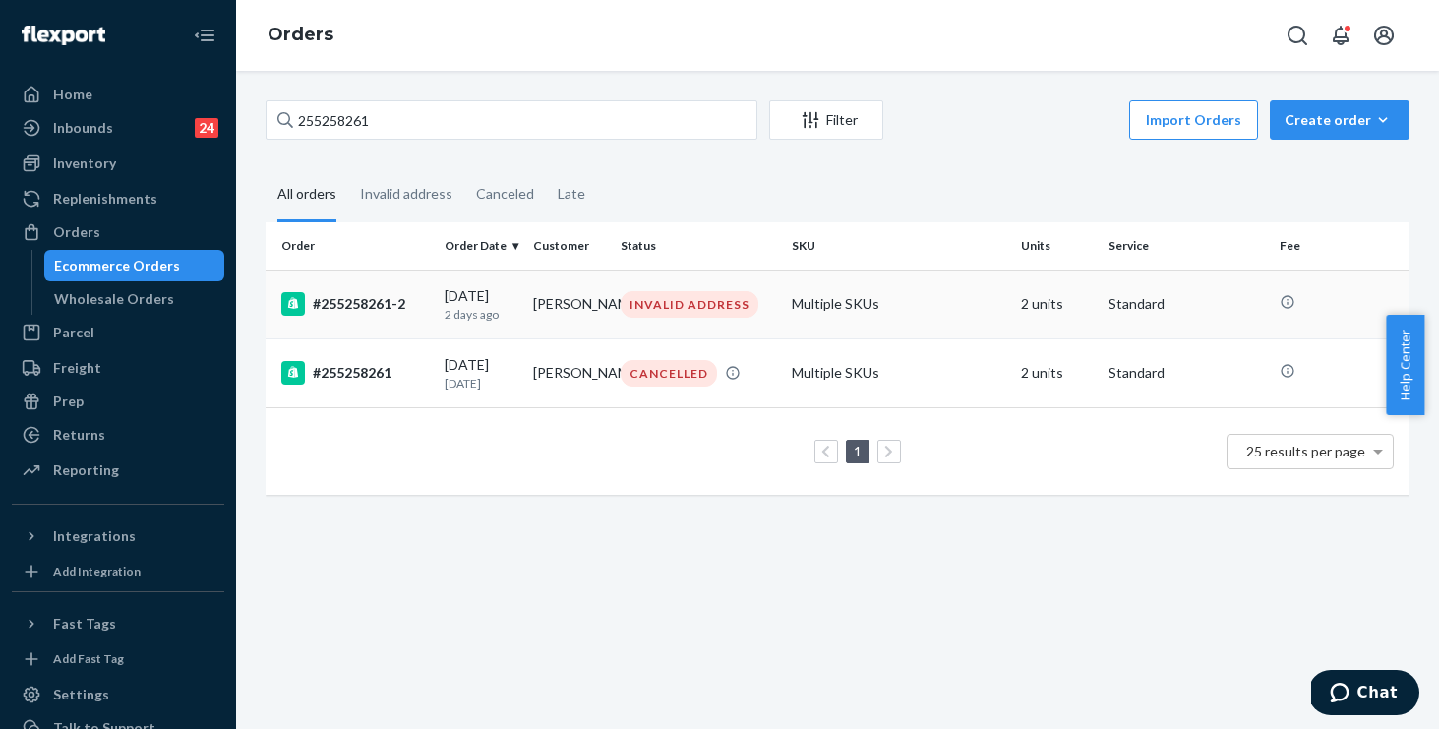
click at [418, 316] on td "#255258261-2" at bounding box center [351, 304] width 171 height 69
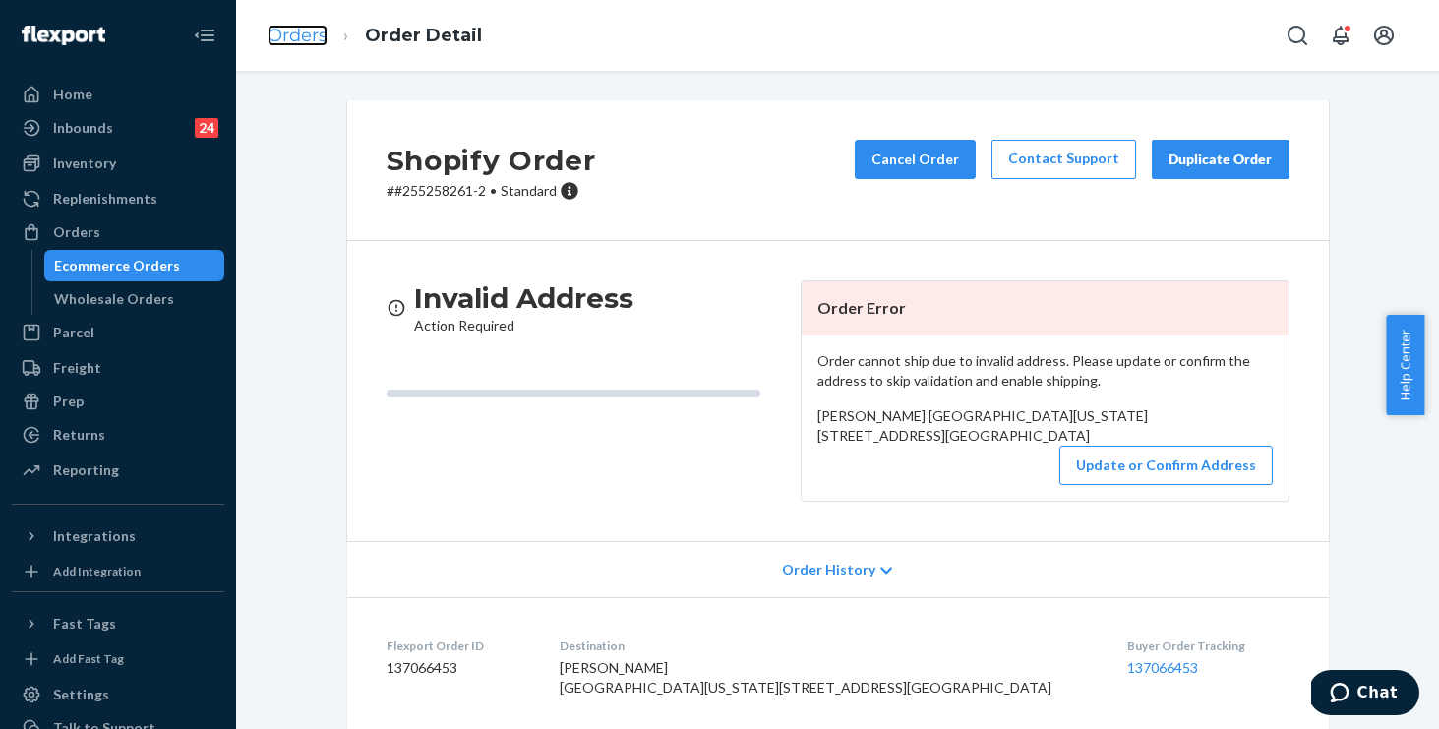
click at [322, 31] on link "Orders" at bounding box center [298, 36] width 60 height 22
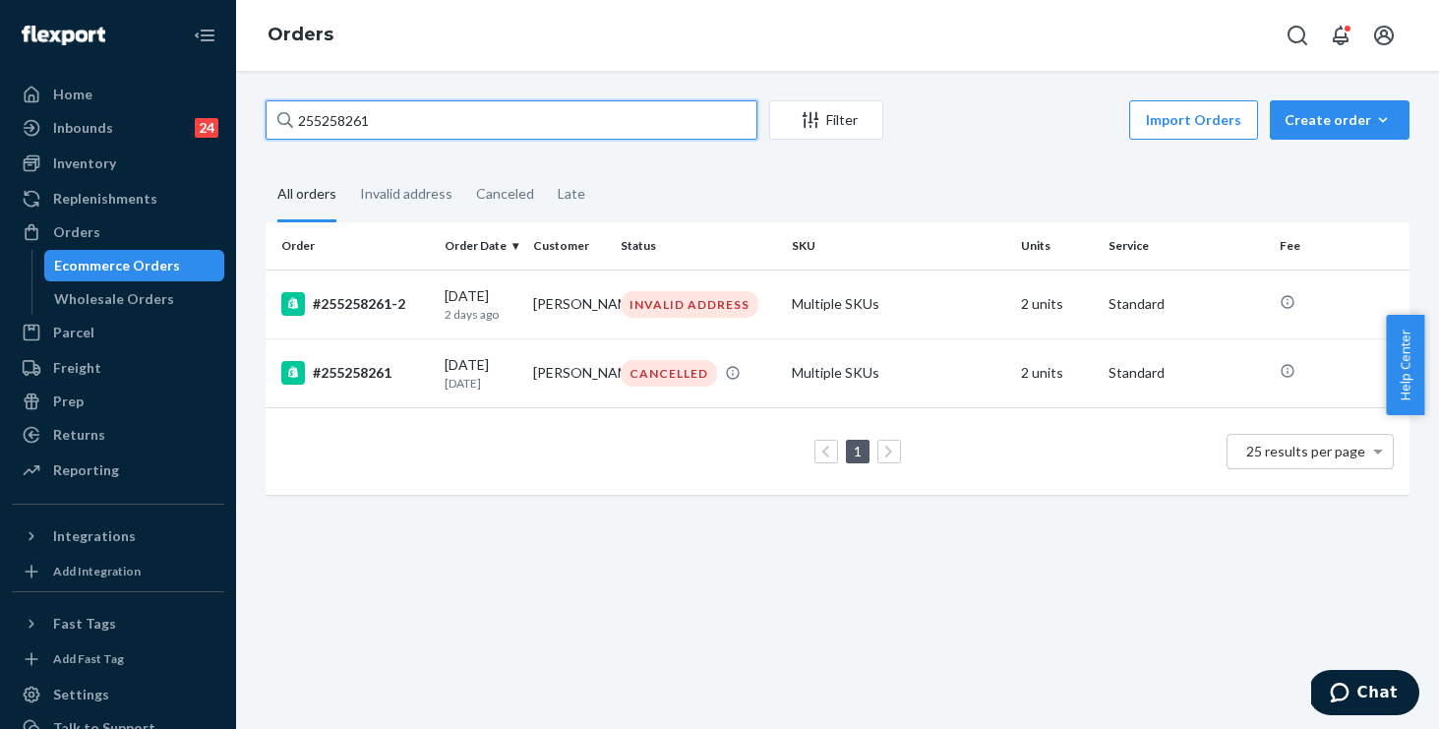
click at [457, 114] on input "255258261" at bounding box center [512, 119] width 492 height 39
drag, startPoint x: 201, startPoint y: 56, endPoint x: 164, endPoint y: 46, distance: 37.7
click at [164, 46] on div "Home Inbounds 24 Shipping Plans Problems 24 Inventory Products Replenishments O…" at bounding box center [719, 364] width 1439 height 729
paste input "4163589"
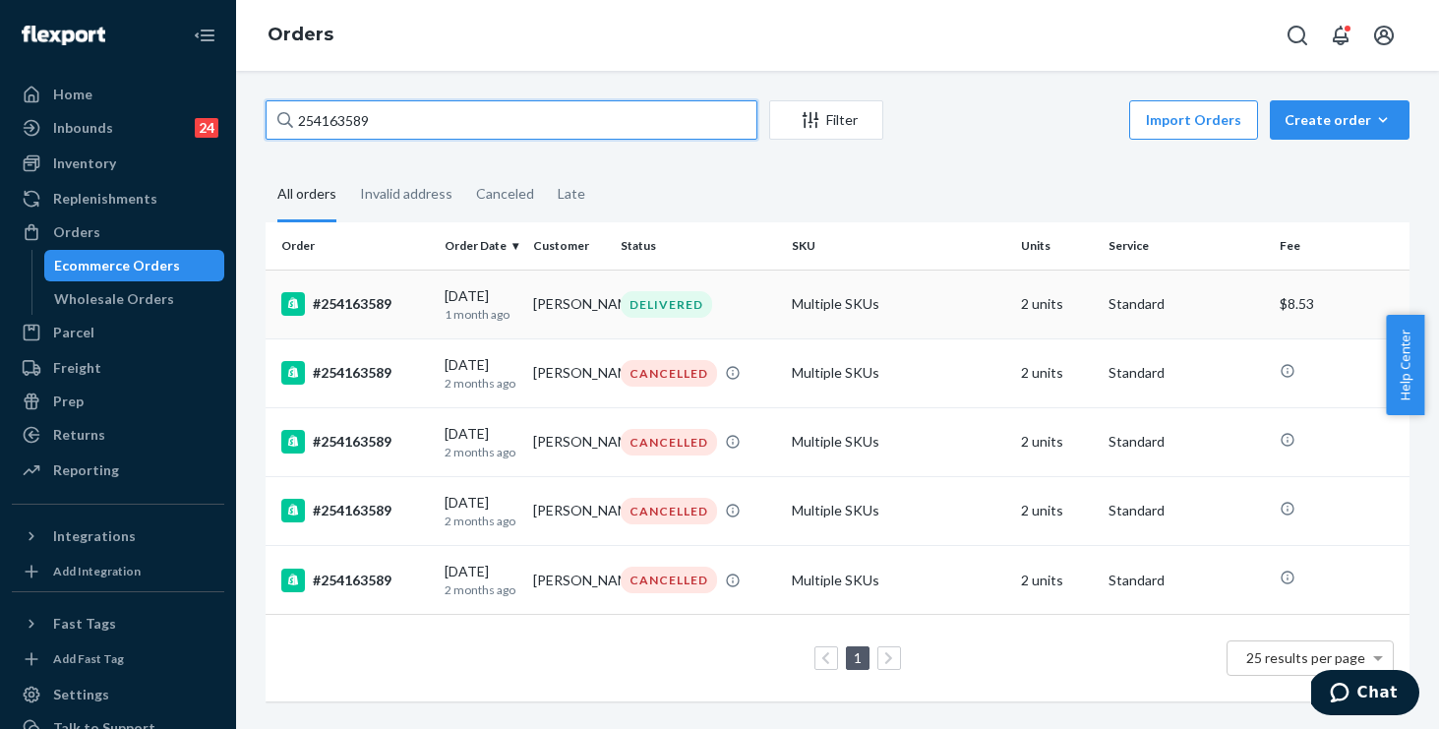
type input "254163589"
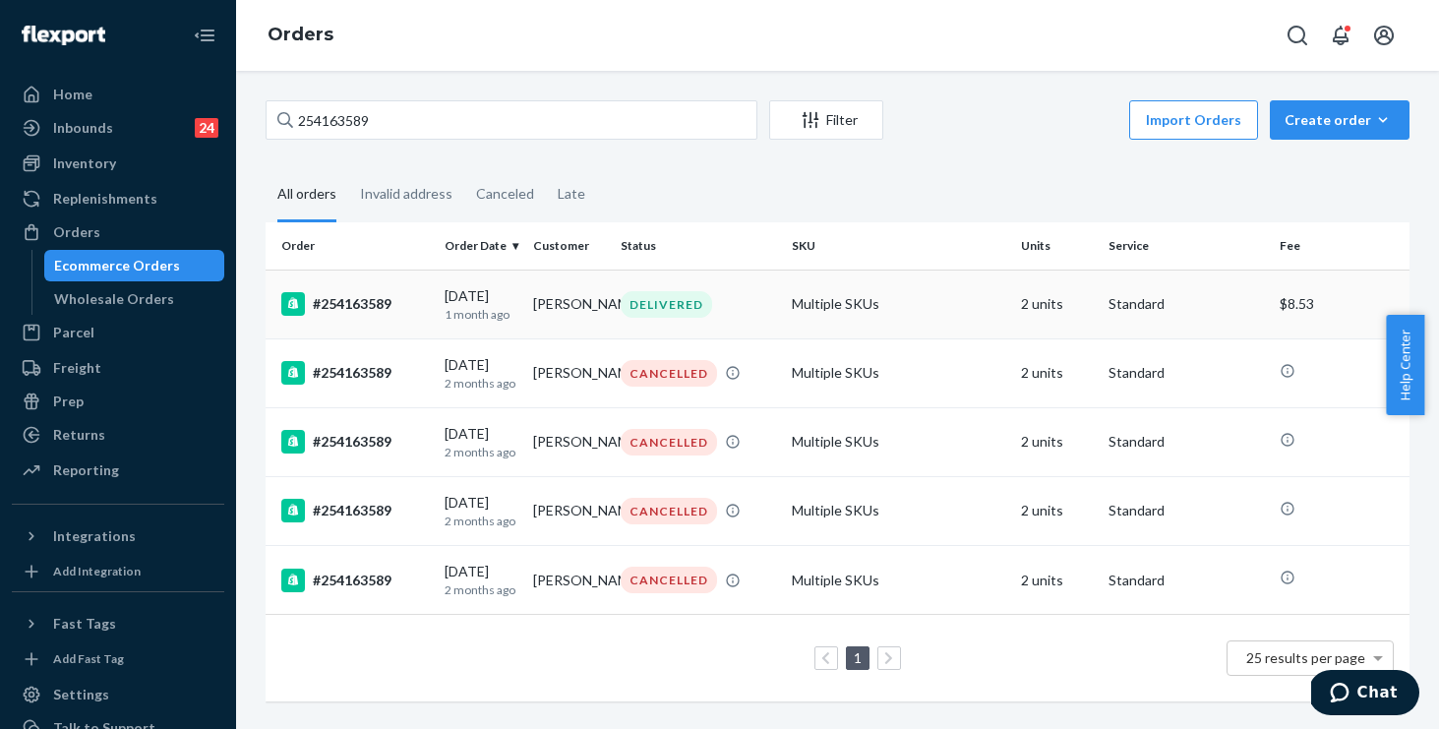
click at [930, 297] on td "Multiple SKUs" at bounding box center [898, 304] width 229 height 69
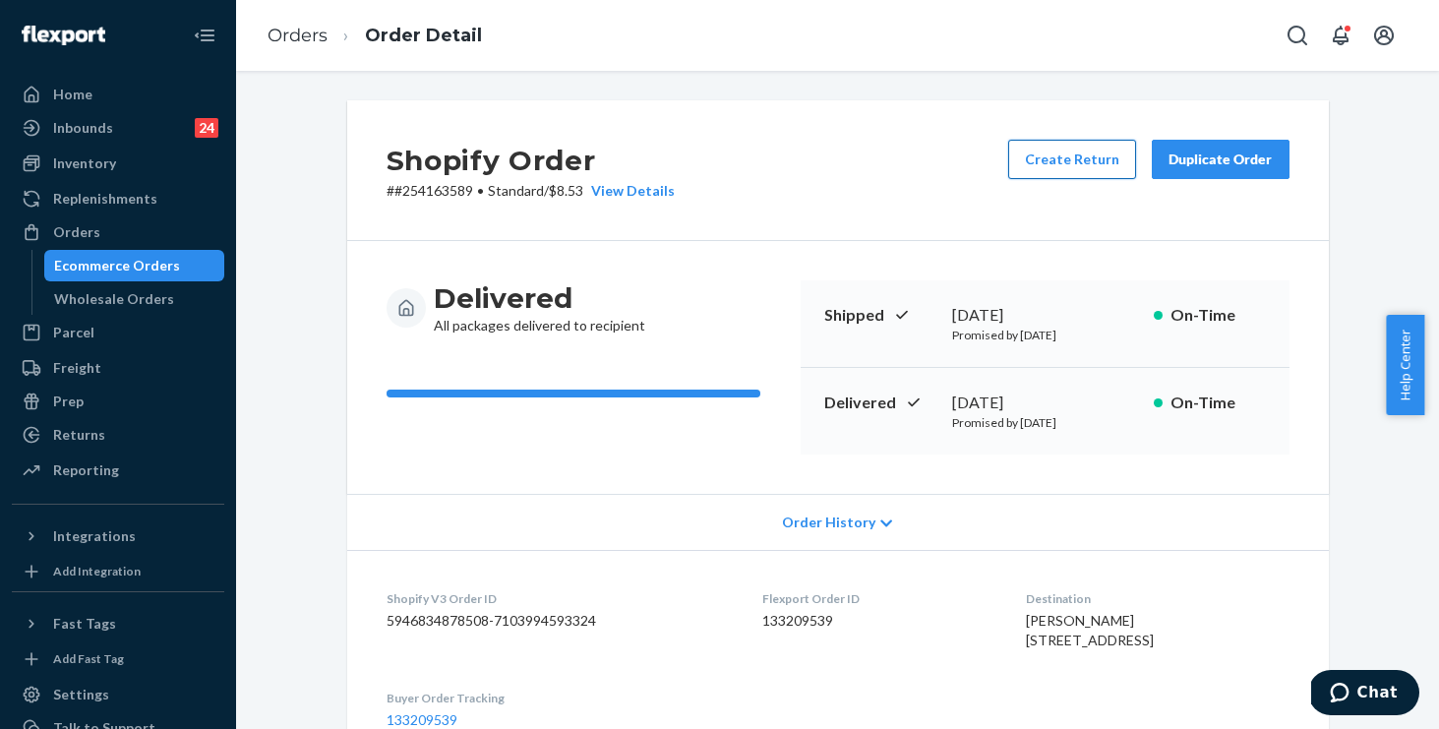
click at [1072, 160] on button "Create Return" at bounding box center [1072, 159] width 128 height 39
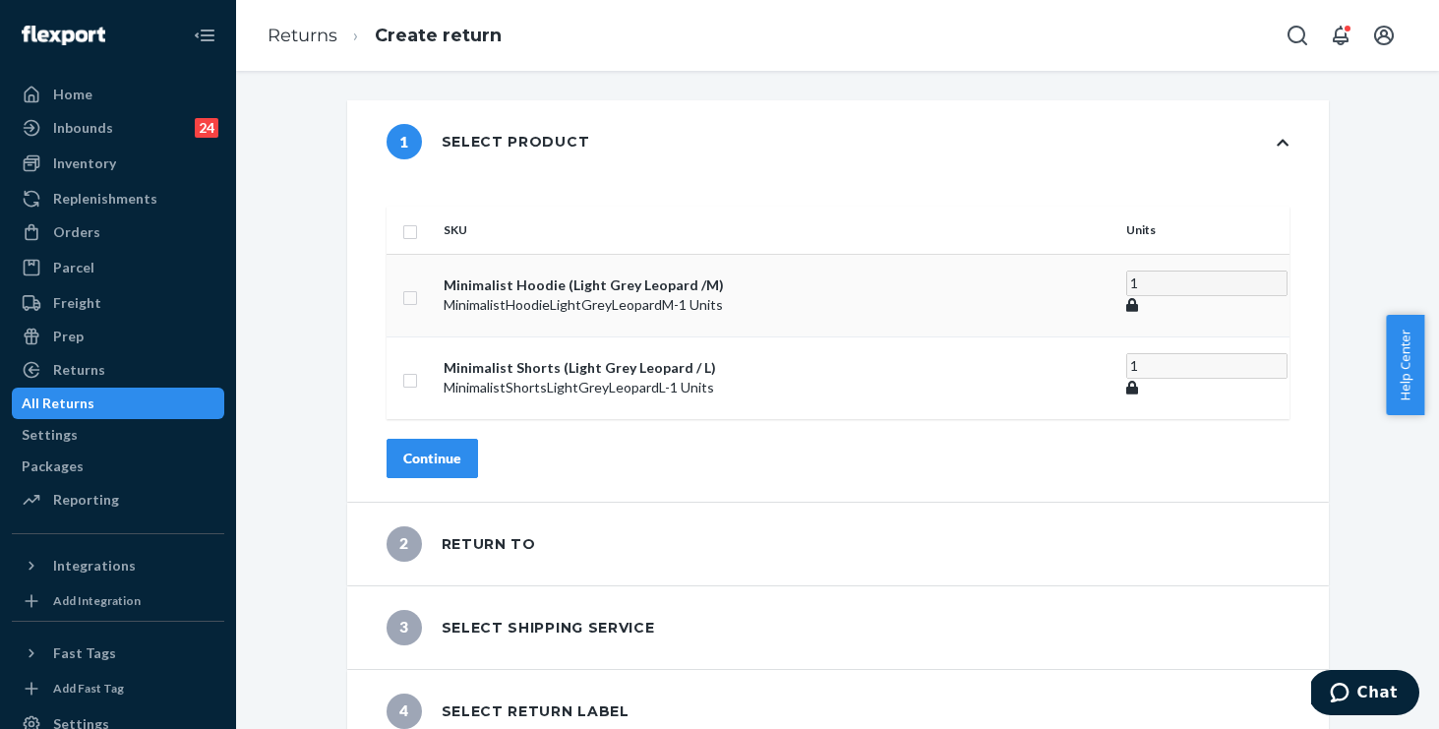
click at [418, 285] on input "checkbox" at bounding box center [410, 295] width 16 height 21
checkbox input "true"
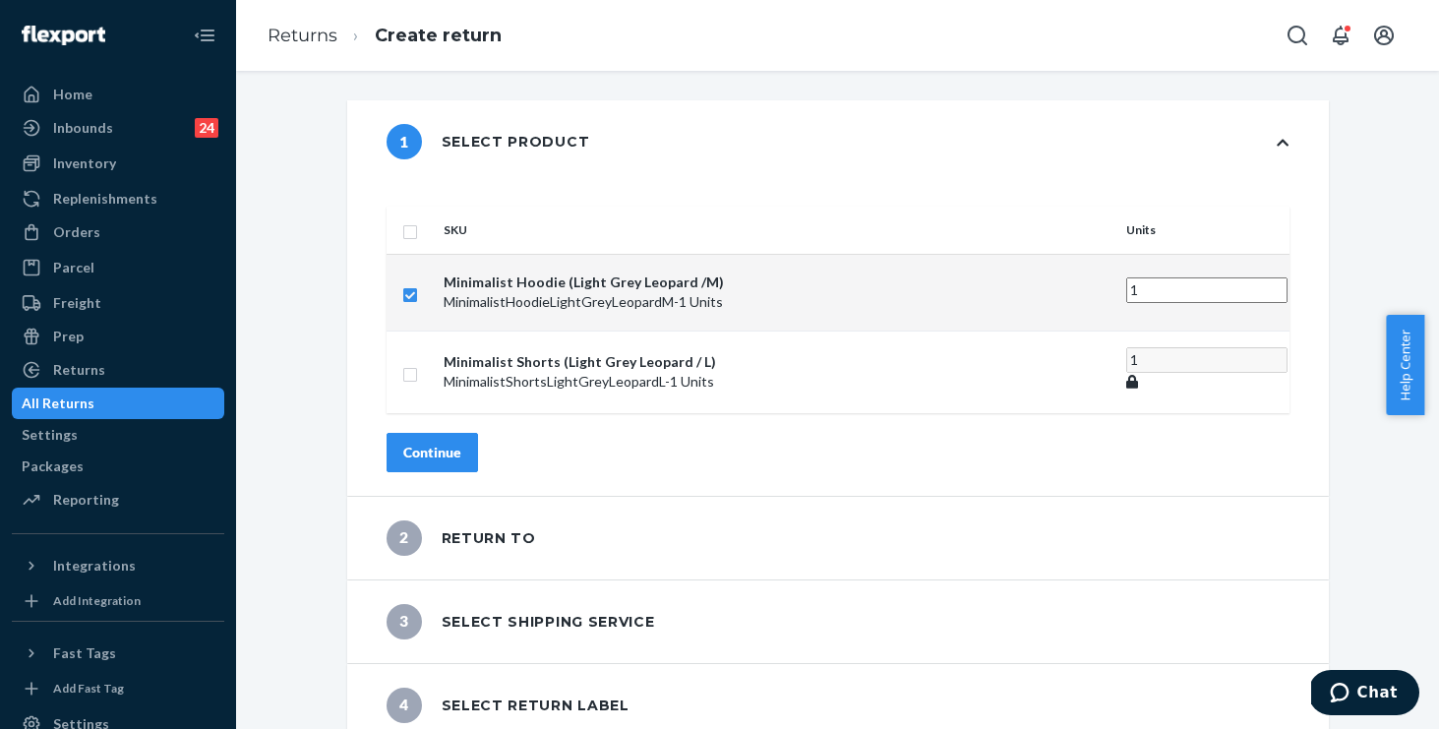
click at [461, 443] on div "Continue" at bounding box center [432, 453] width 58 height 20
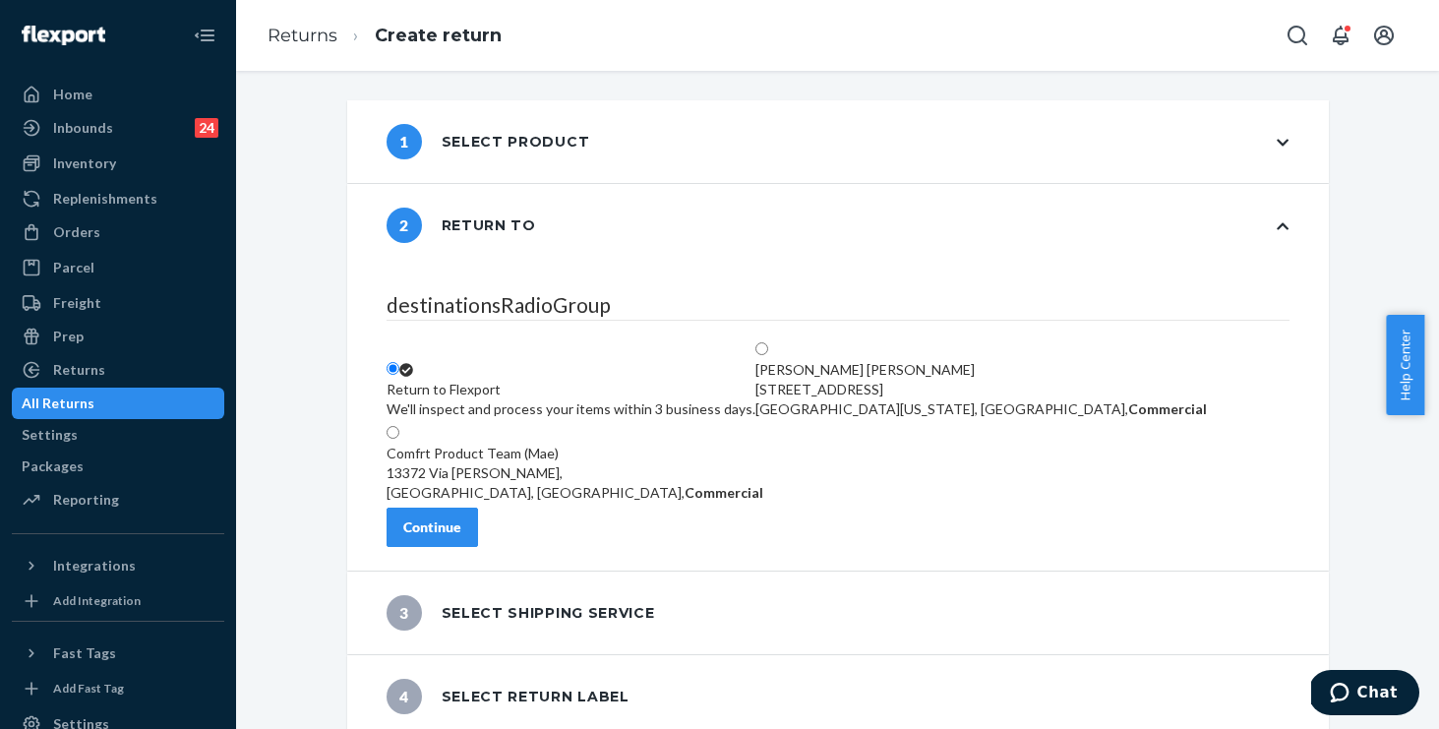
click at [461, 528] on div "Continue" at bounding box center [432, 528] width 58 height 20
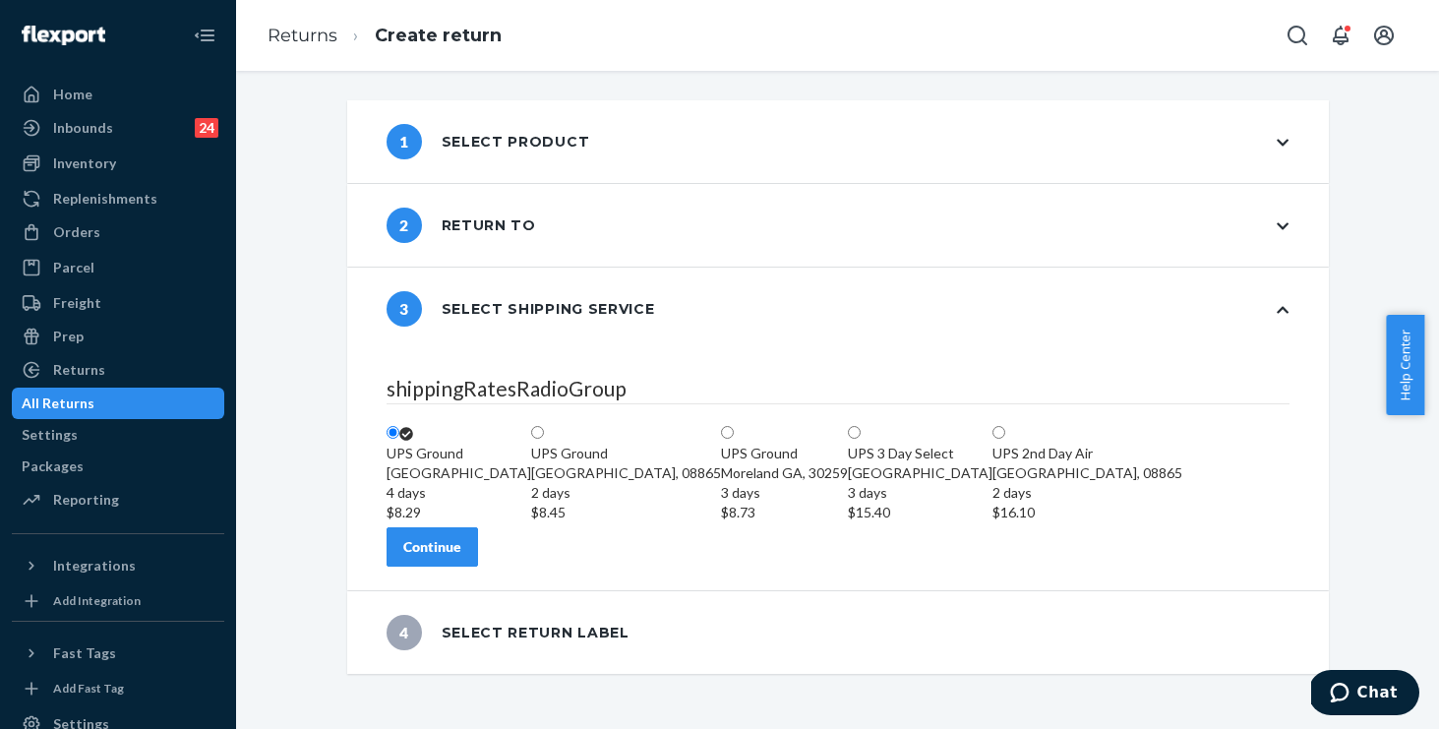
click at [475, 567] on button "Continue" at bounding box center [433, 546] width 92 height 39
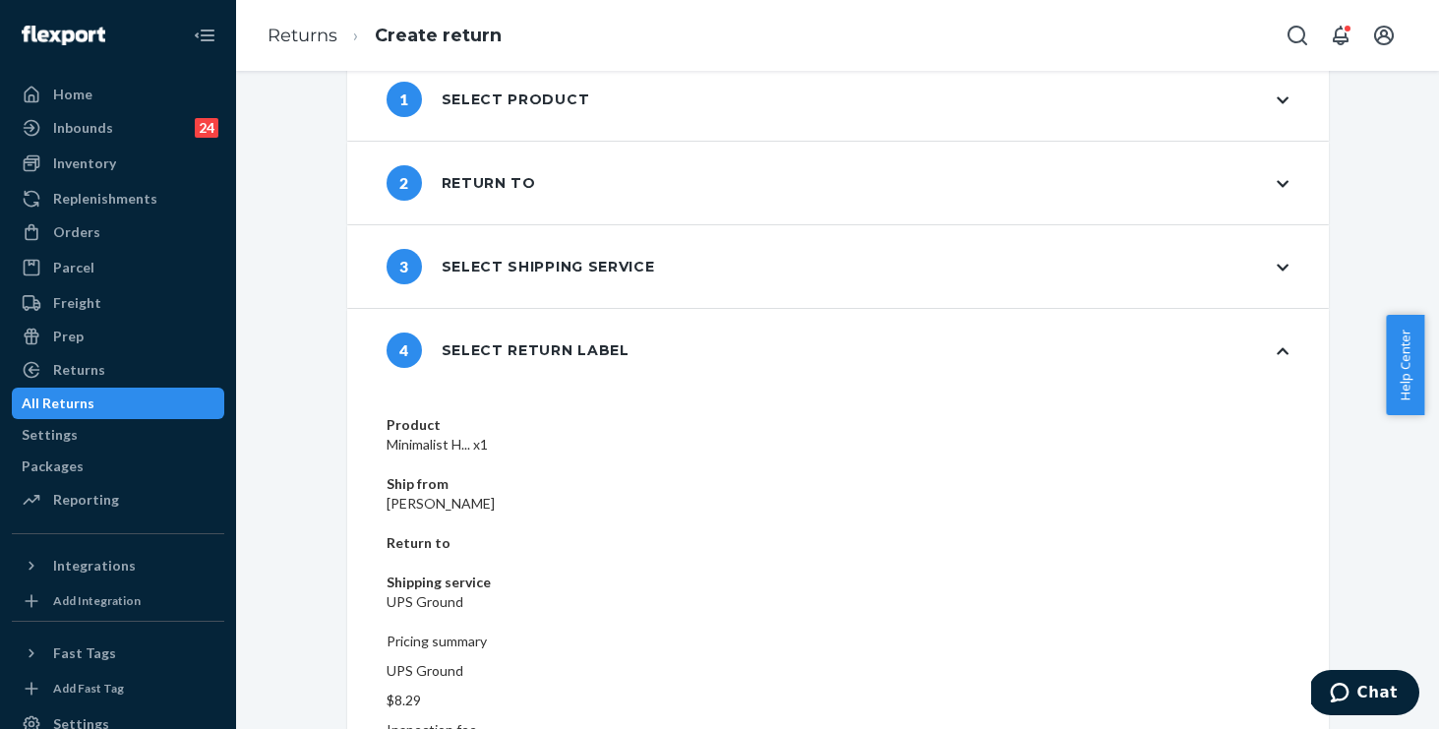
scroll to position [73, 0]
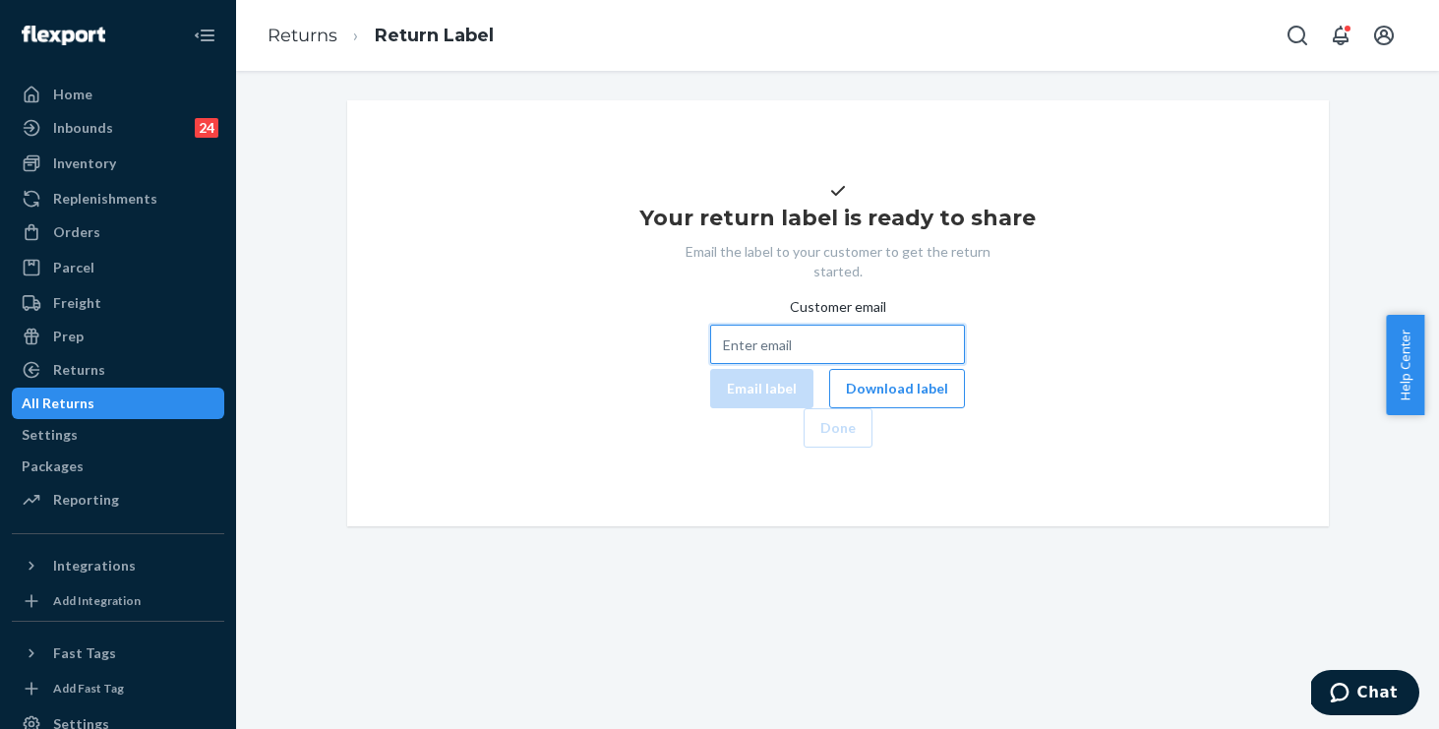
click at [710, 364] on input "Customer email" at bounding box center [837, 344] width 255 height 39
paste input "[PERSON_NAME][EMAIL_ADDRESS][PERSON_NAME][DOMAIN_NAME]"
type input "[PERSON_NAME][EMAIL_ADDRESS][PERSON_NAME][DOMAIN_NAME]"
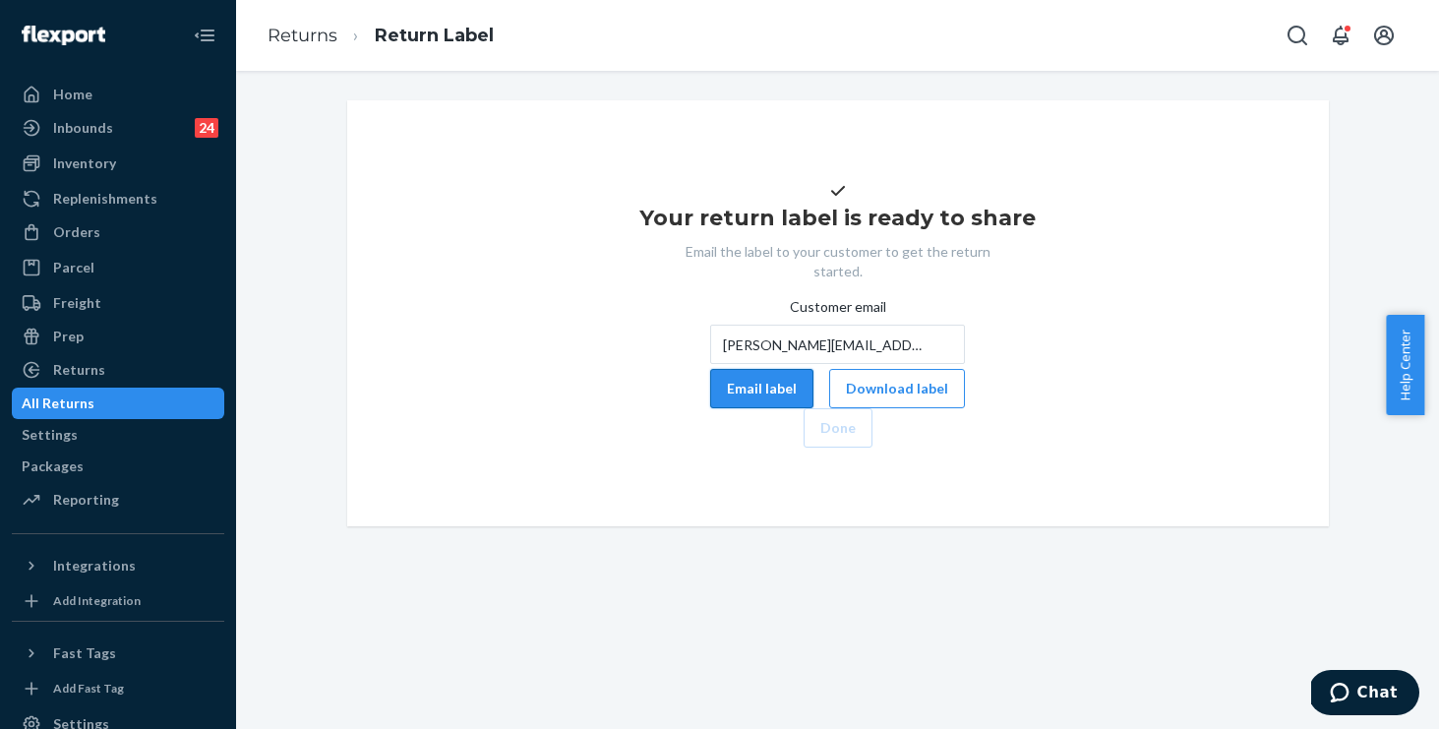
click at [710, 408] on button "Email label" at bounding box center [761, 388] width 103 height 39
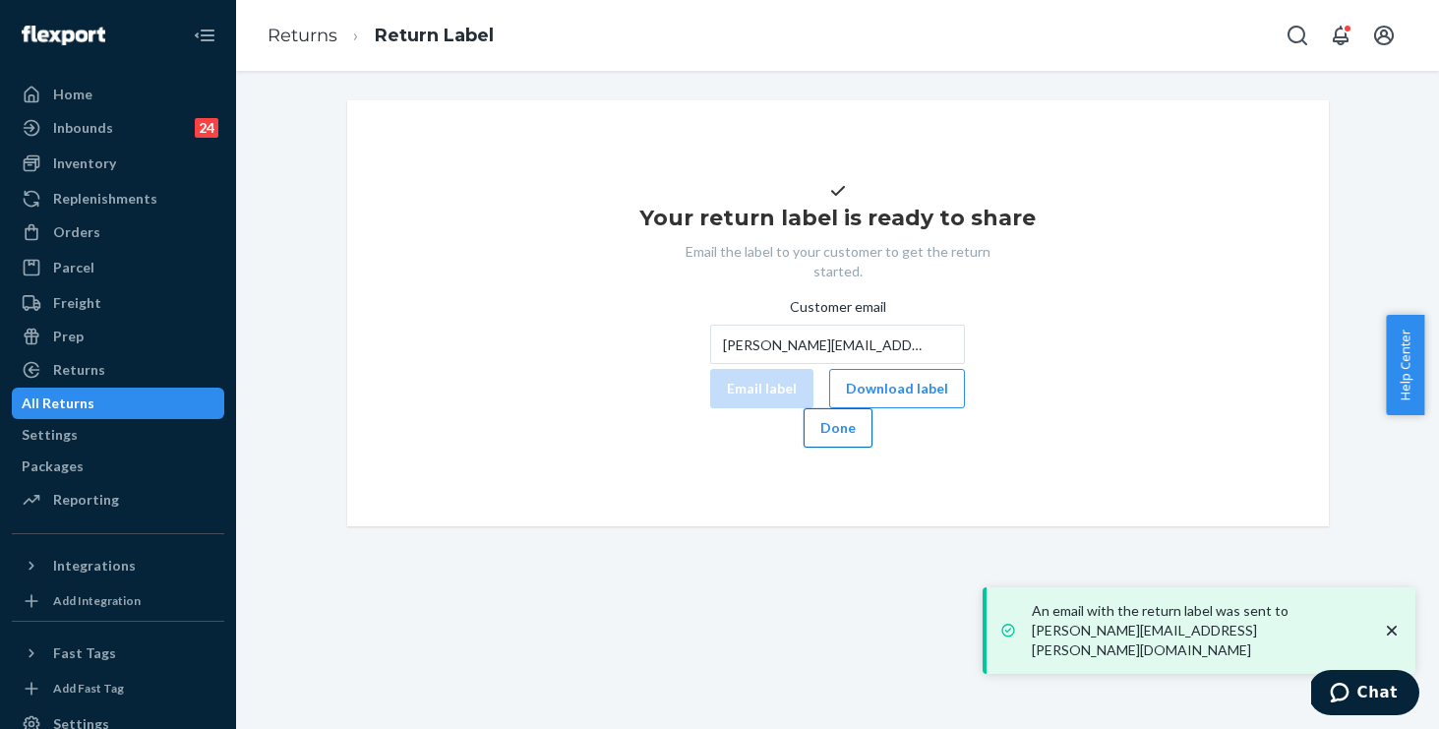
click at [873, 448] on button "Done" at bounding box center [838, 427] width 69 height 39
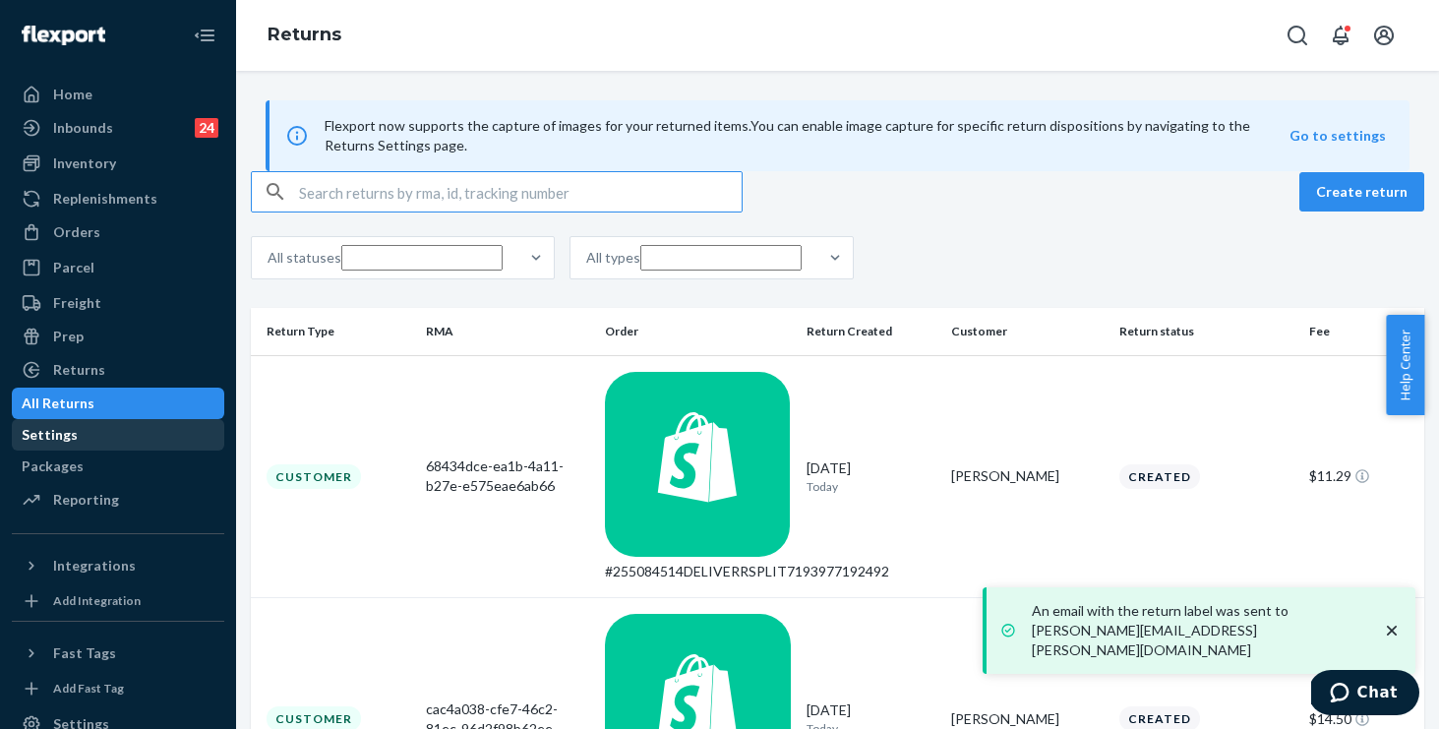
click at [70, 436] on div "Settings" at bounding box center [50, 435] width 56 height 20
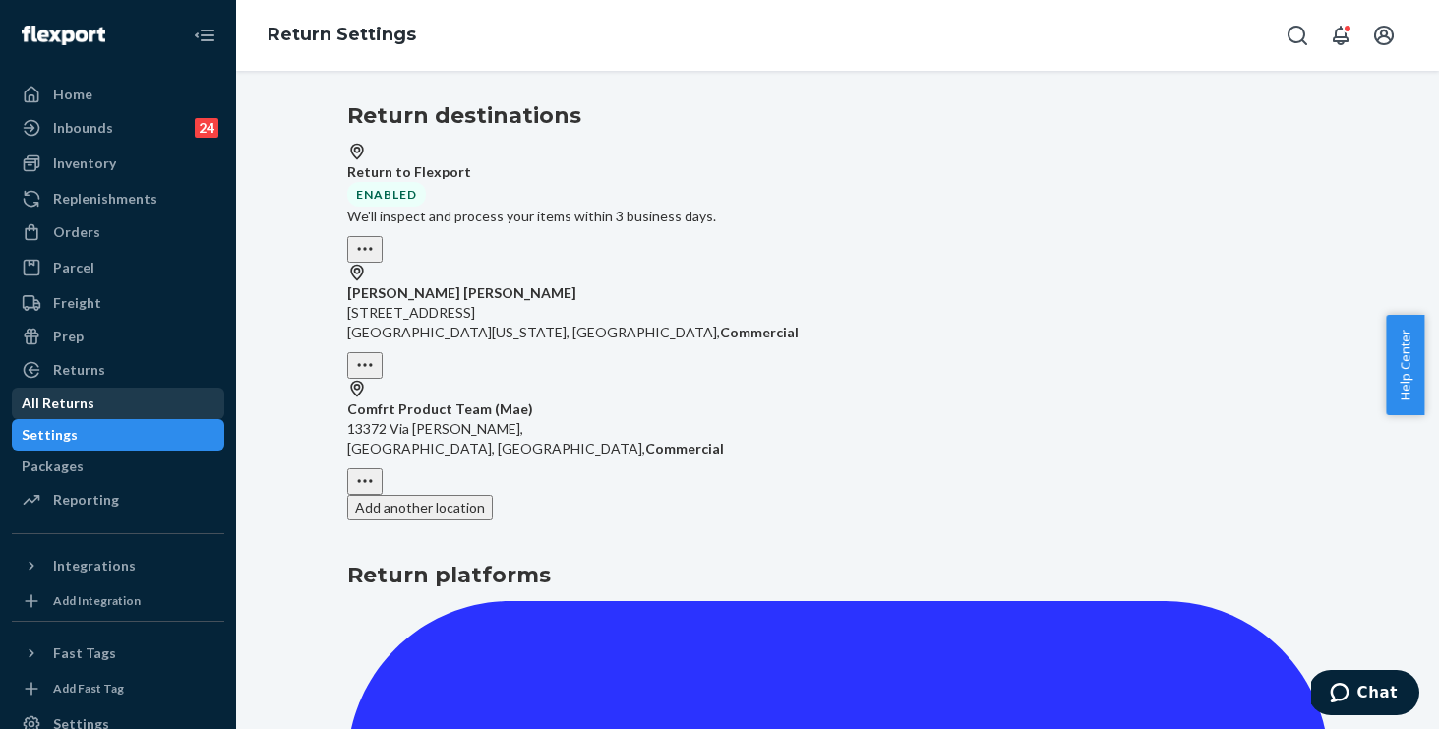
click at [85, 408] on div "All Returns" at bounding box center [58, 404] width 73 height 20
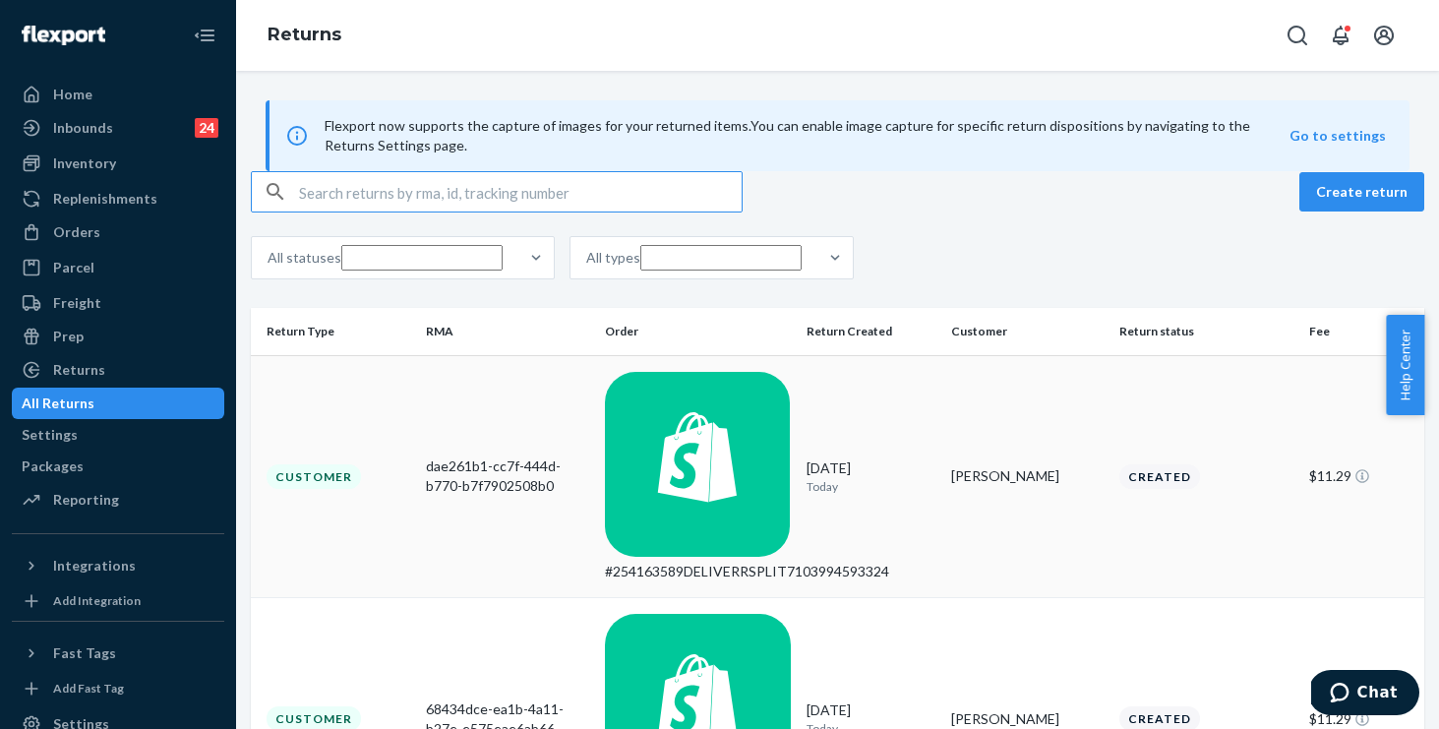
click at [412, 425] on td "Customer" at bounding box center [334, 476] width 167 height 243
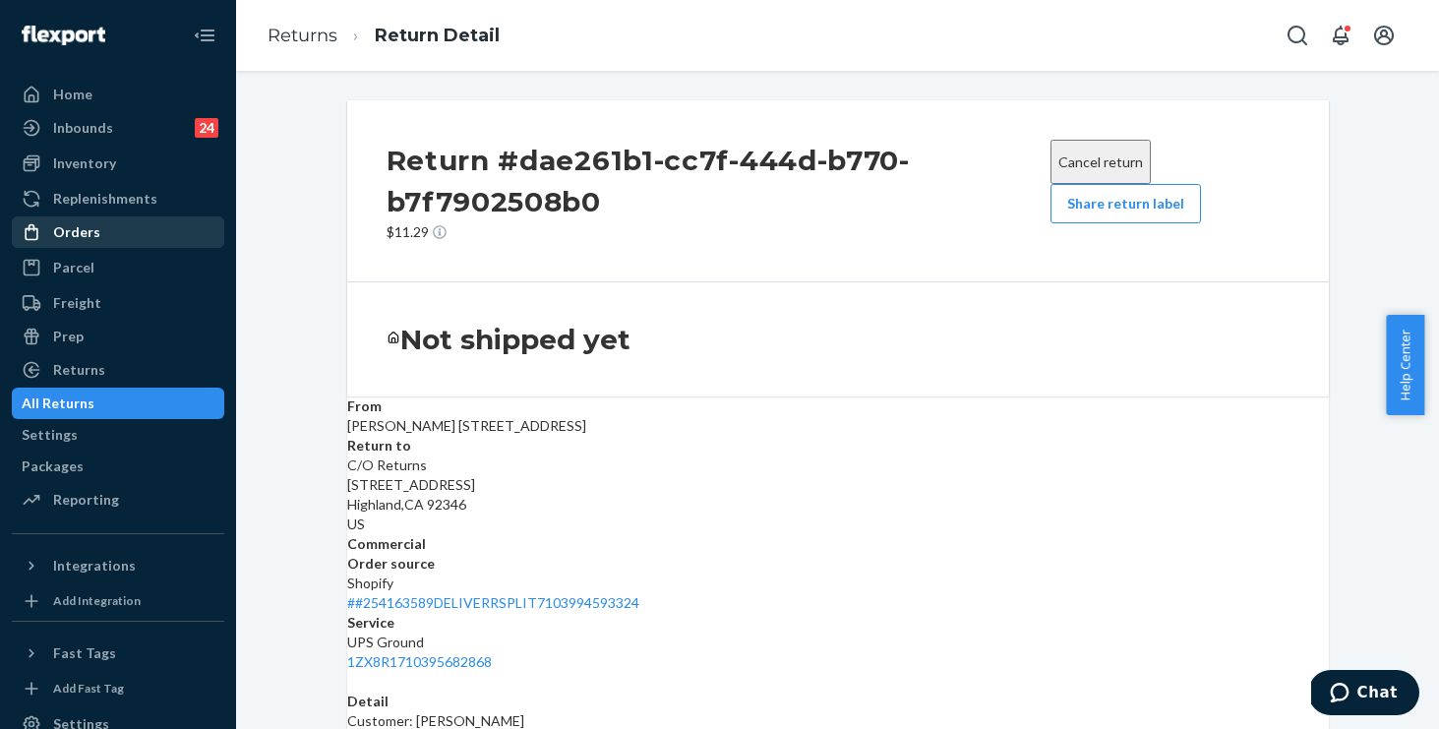
click at [79, 241] on div "Orders" at bounding box center [76, 232] width 47 height 20
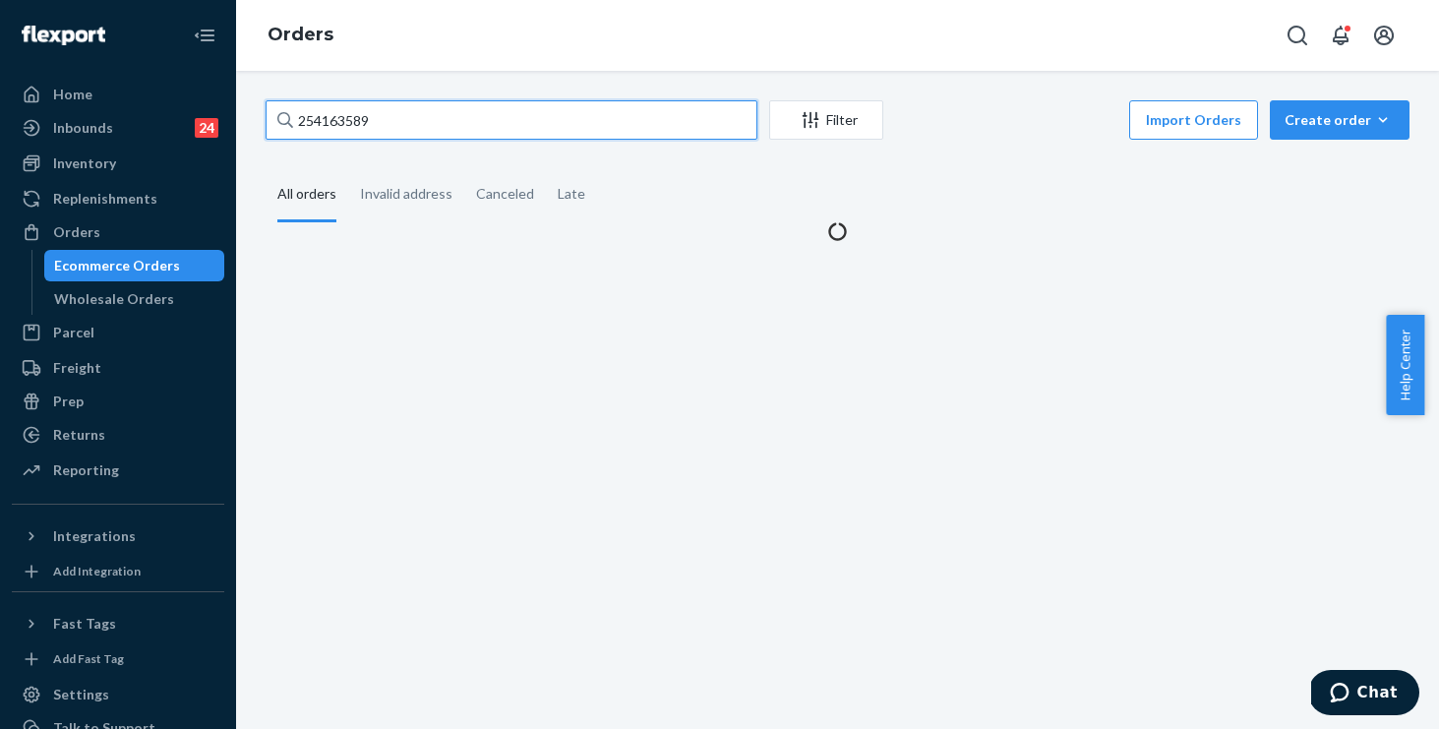
click at [493, 138] on input "254163589" at bounding box center [512, 119] width 492 height 39
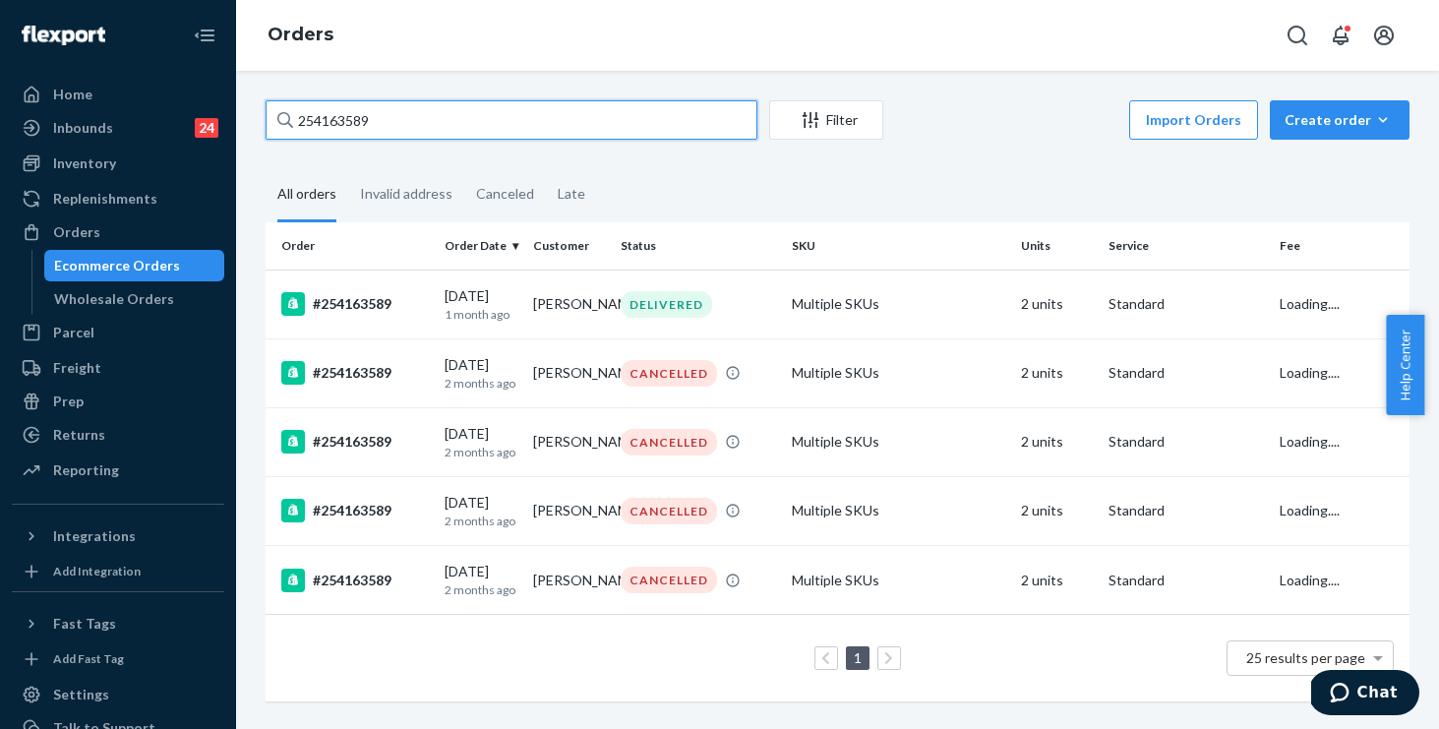
drag, startPoint x: 502, startPoint y: 122, endPoint x: 0, endPoint y: 64, distance: 505.1
click at [0, 64] on div "Home Inbounds 24 Shipping Plans Problems 24 Inventory Products Replenishments O…" at bounding box center [719, 364] width 1439 height 729
paste input "526777"
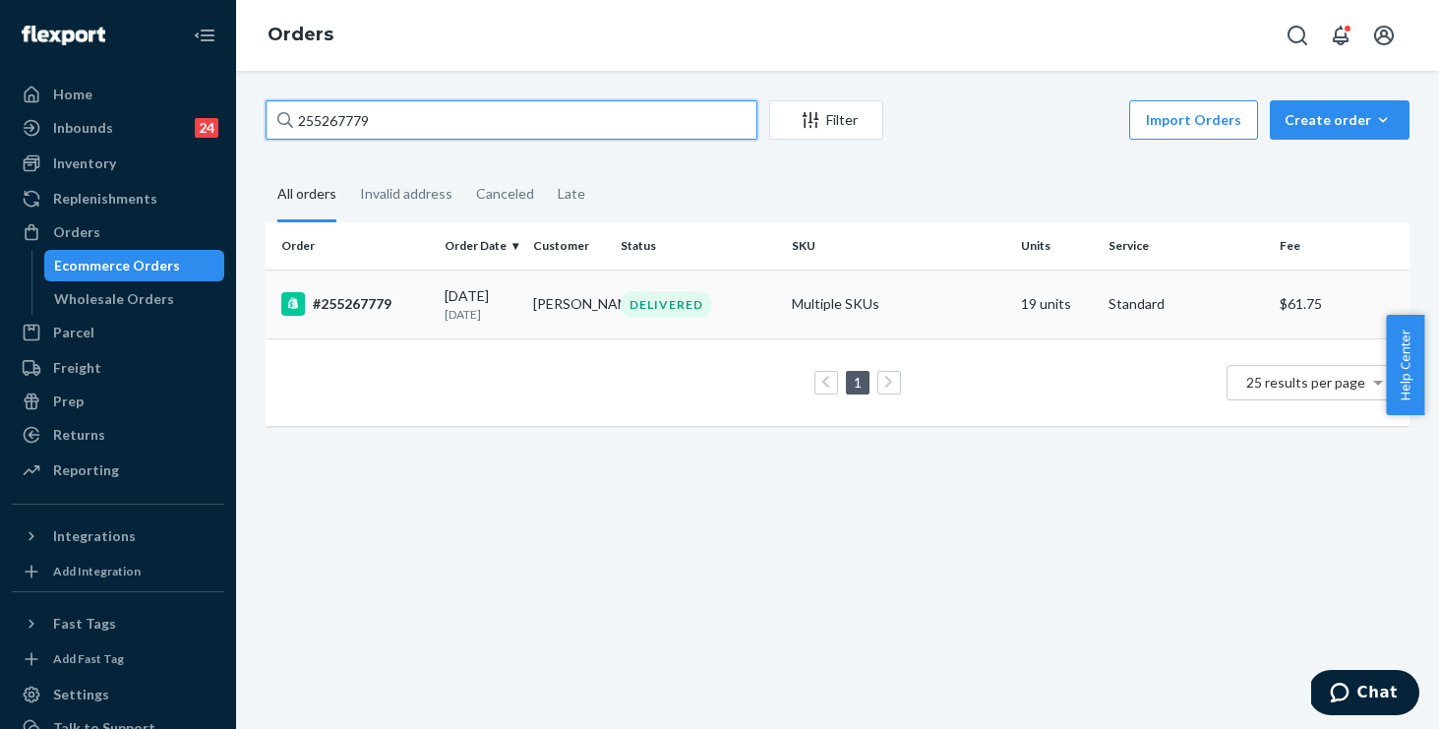
type input "255267779"
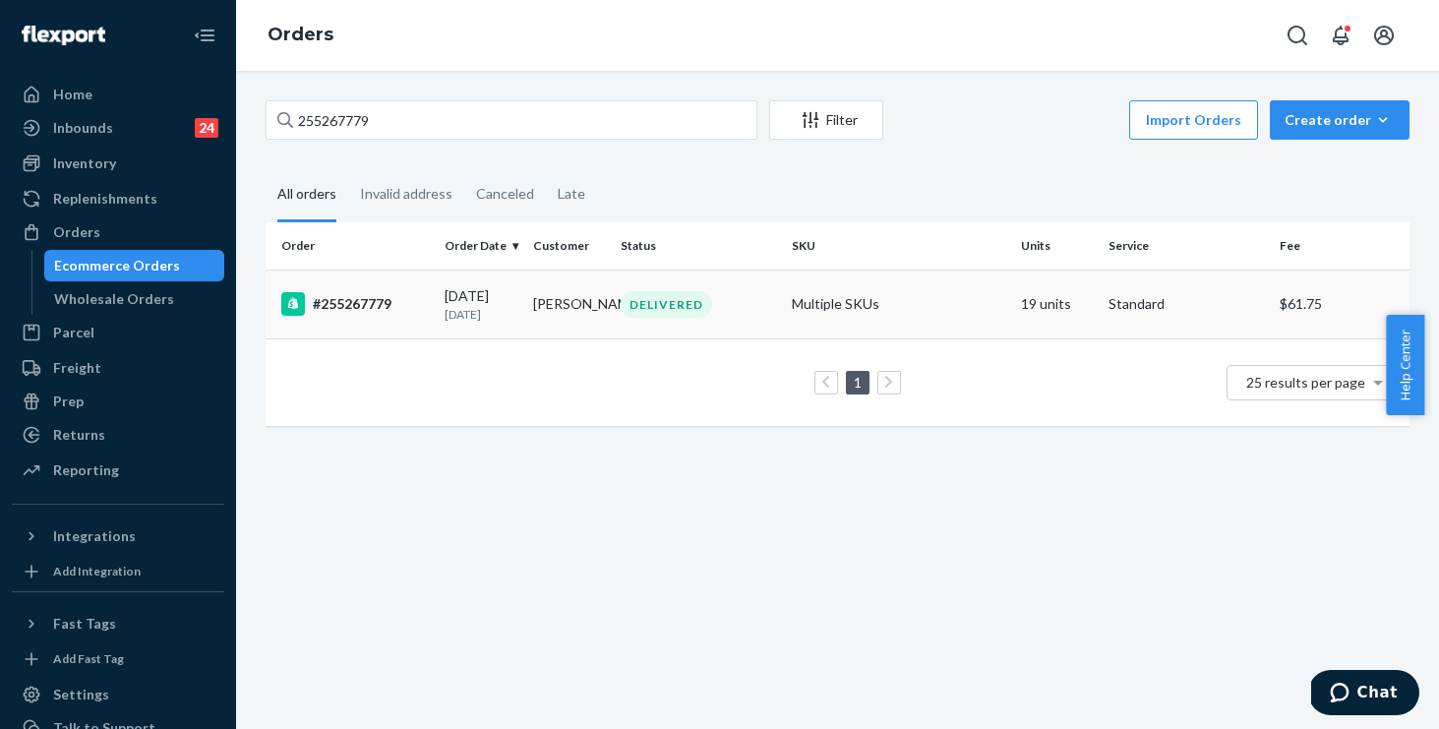
click at [938, 320] on td "Multiple SKUs" at bounding box center [898, 304] width 229 height 69
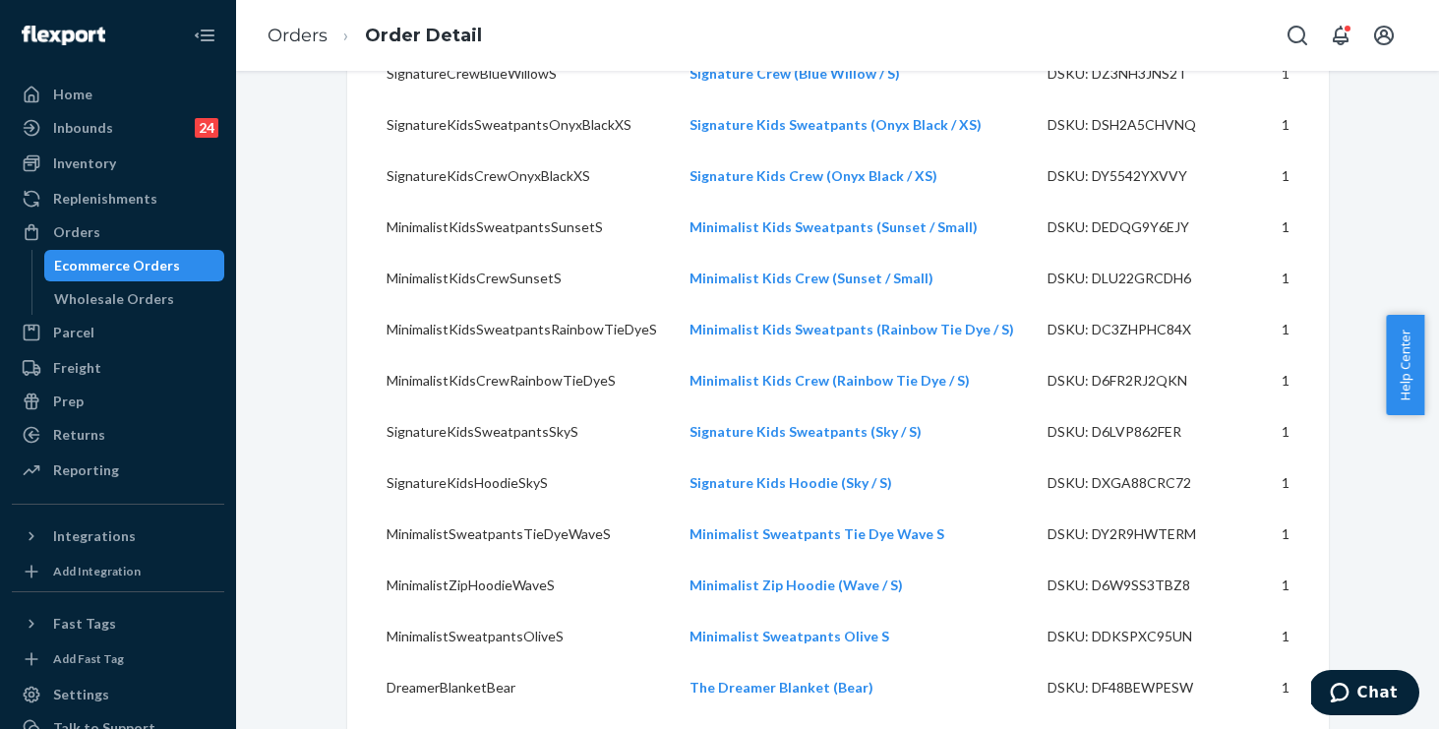
scroll to position [374, 0]
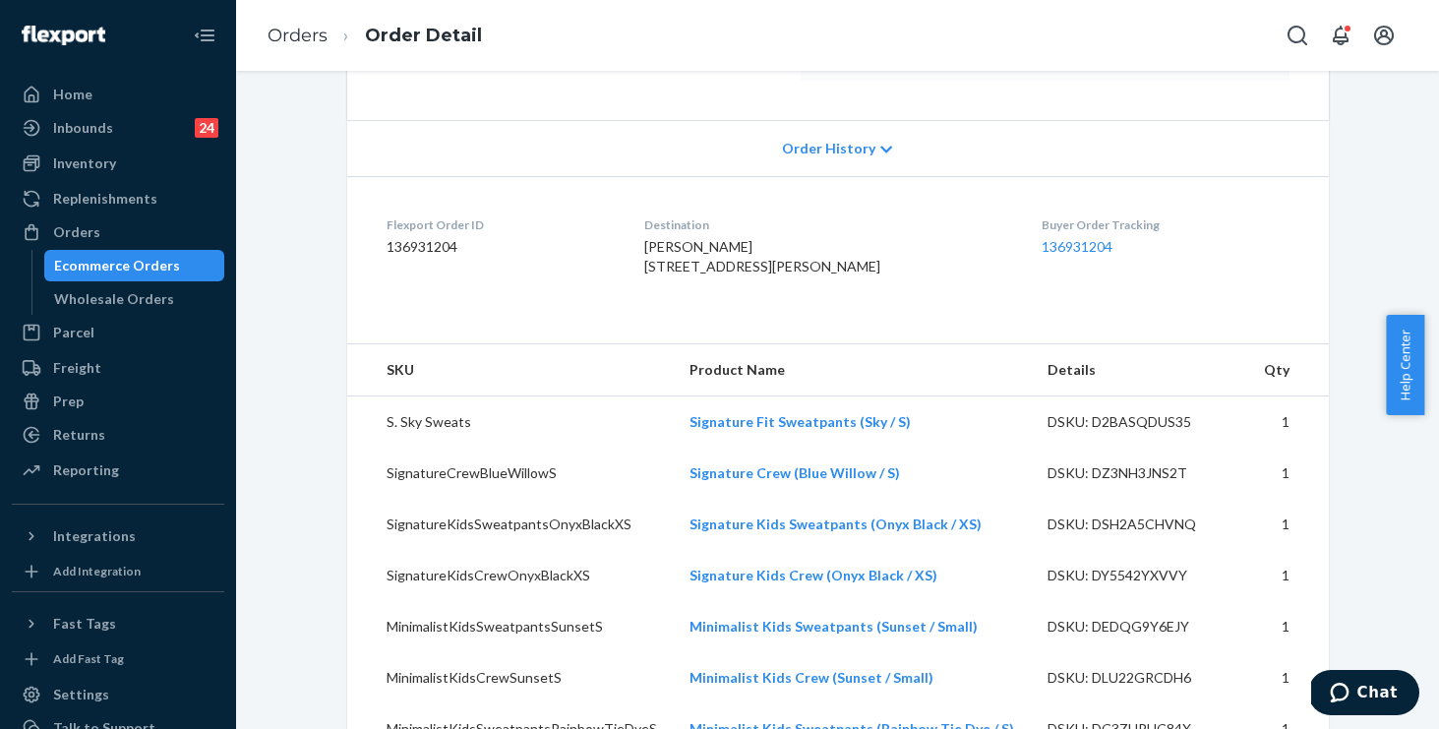
click at [822, 144] on span "Order History" at bounding box center [828, 149] width 93 height 20
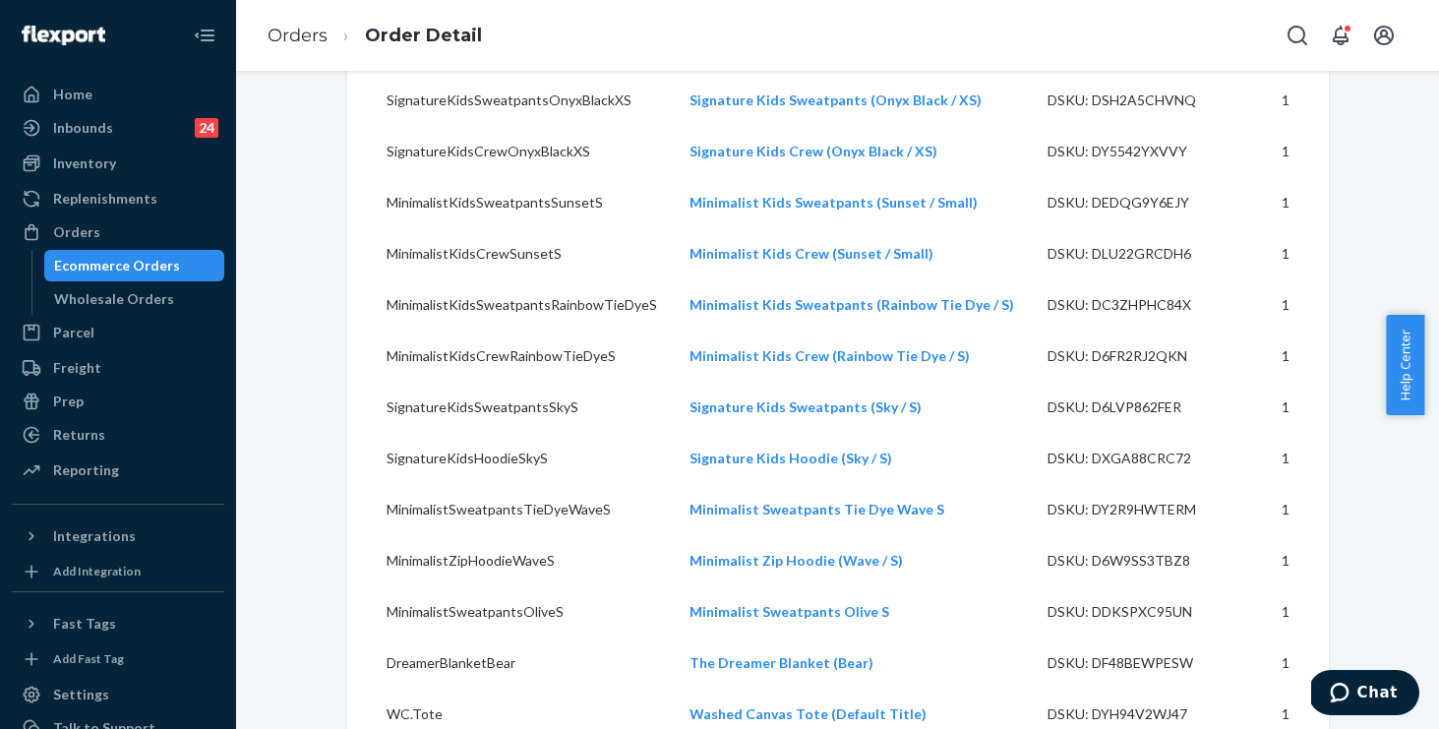
scroll to position [2383, 0]
